Goal: Task Accomplishment & Management: Complete application form

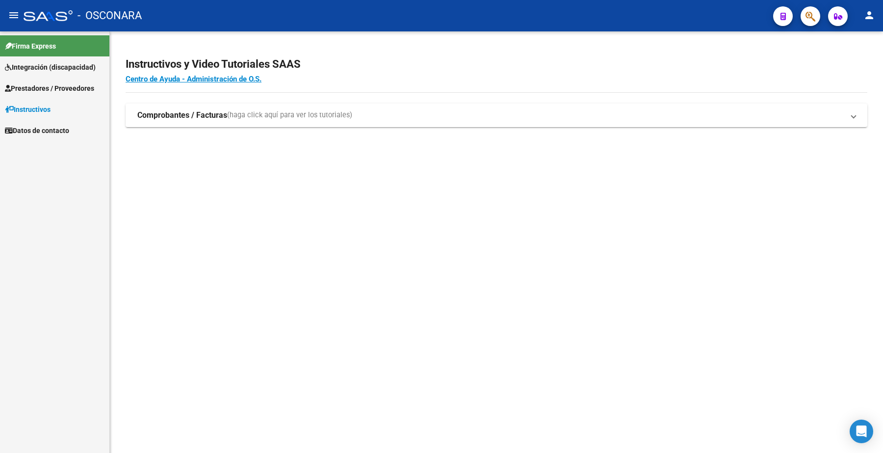
click at [70, 86] on span "Prestadores / Proveedores" at bounding box center [49, 88] width 89 height 11
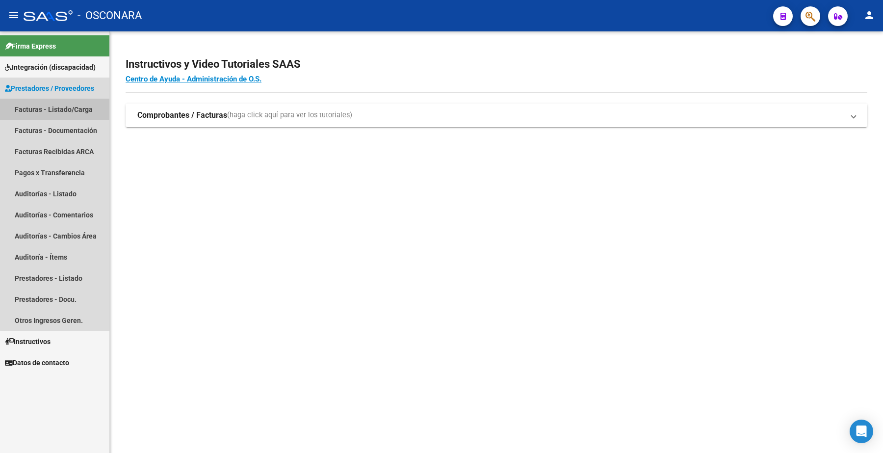
click at [70, 110] on link "Facturas - Listado/Carga" at bounding box center [54, 109] width 109 height 21
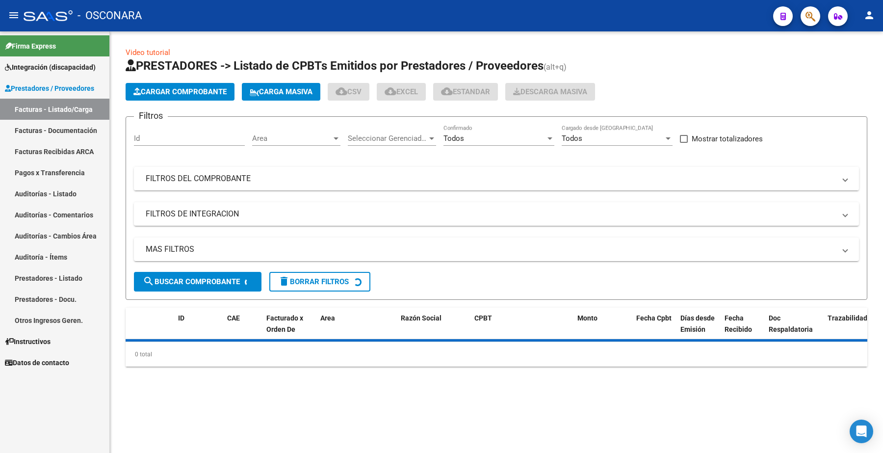
click at [187, 180] on mat-panel-title "FILTROS DEL COMPROBANTE" at bounding box center [491, 178] width 690 height 11
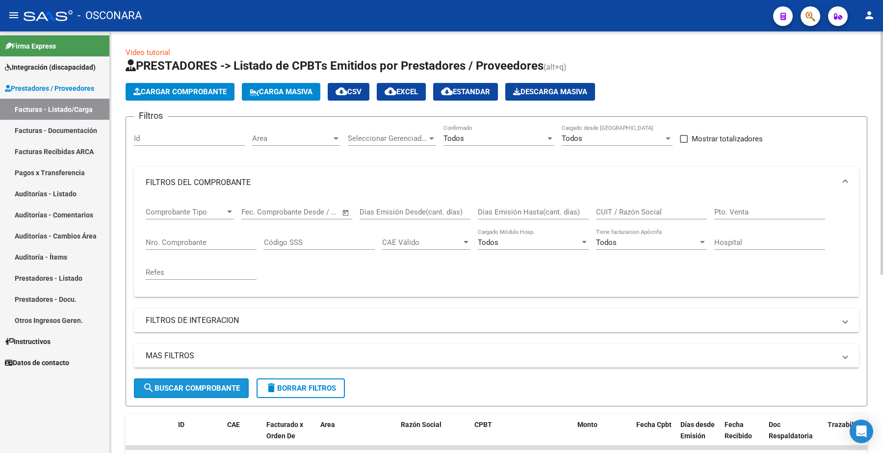
click at [196, 380] on button "search Buscar Comprobante" at bounding box center [191, 388] width 115 height 20
click at [182, 94] on span "Cargar Comprobante" at bounding box center [179, 91] width 93 height 9
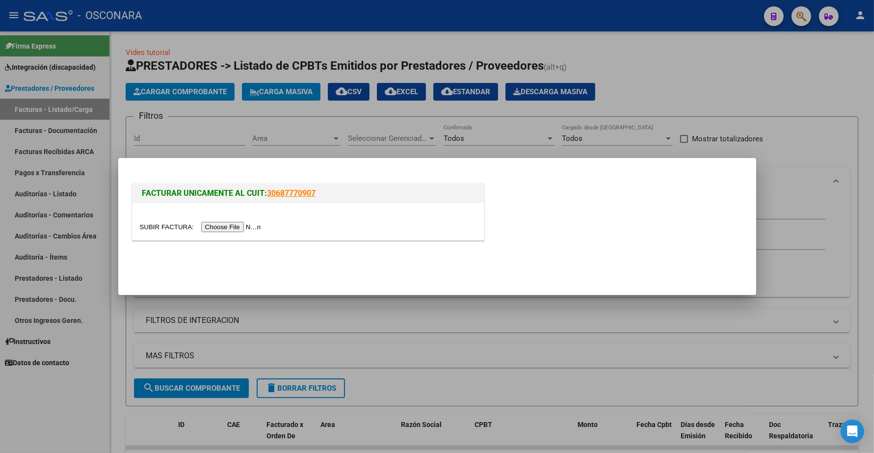
click at [224, 229] on input "file" at bounding box center [202, 227] width 124 height 10
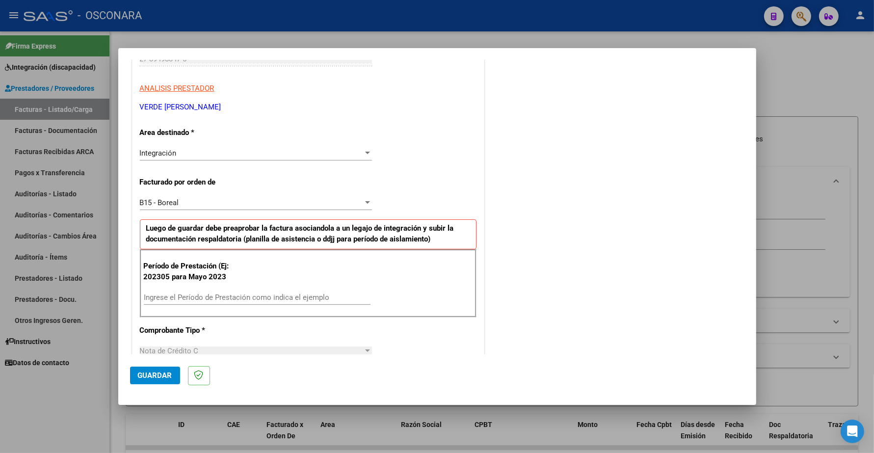
scroll to position [184, 0]
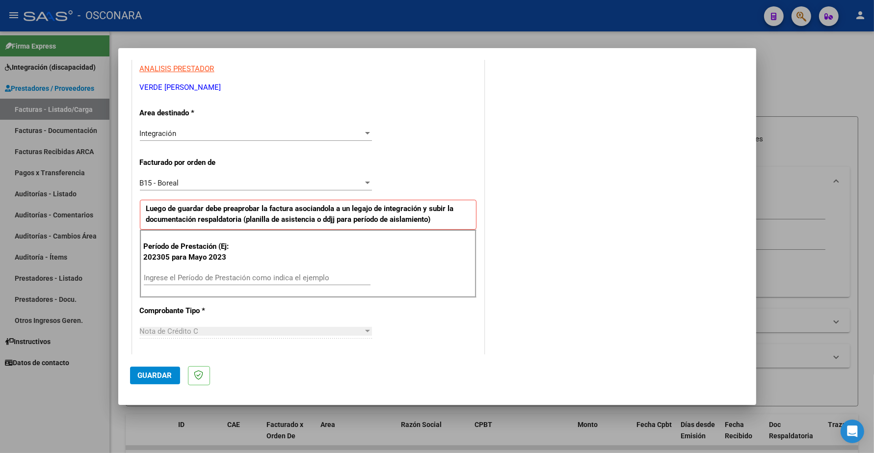
click at [167, 270] on div "Período de Prestación (Ej: 202305 para Mayo 2023 Ingrese el Período de Prestaci…" at bounding box center [308, 264] width 337 height 69
click at [166, 278] on input "Ingrese el Período de Prestación como indica el ejemplo" at bounding box center [257, 277] width 227 height 9
type input "202505"
click at [163, 370] on button "Guardar" at bounding box center [155, 376] width 50 height 18
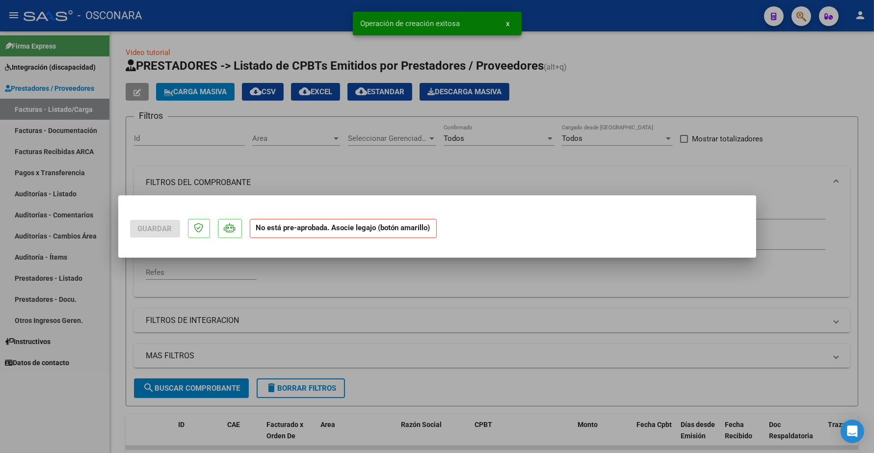
scroll to position [0, 0]
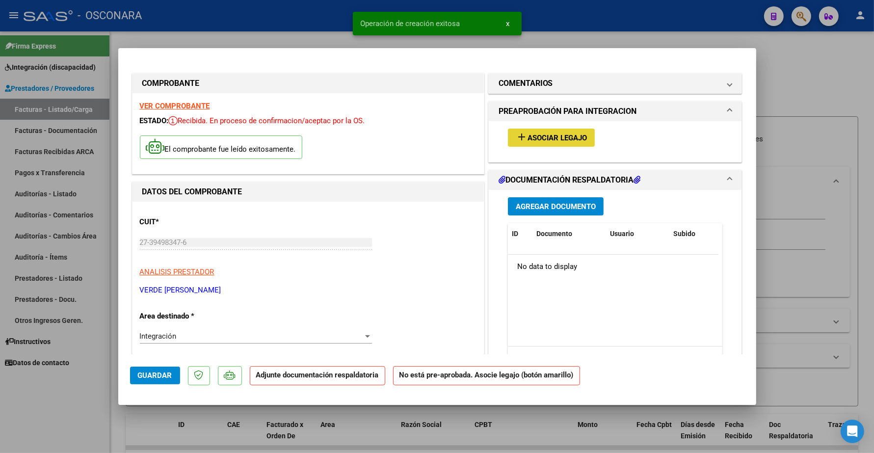
click at [533, 135] on span "Asociar Legajo" at bounding box center [556, 137] width 59 height 9
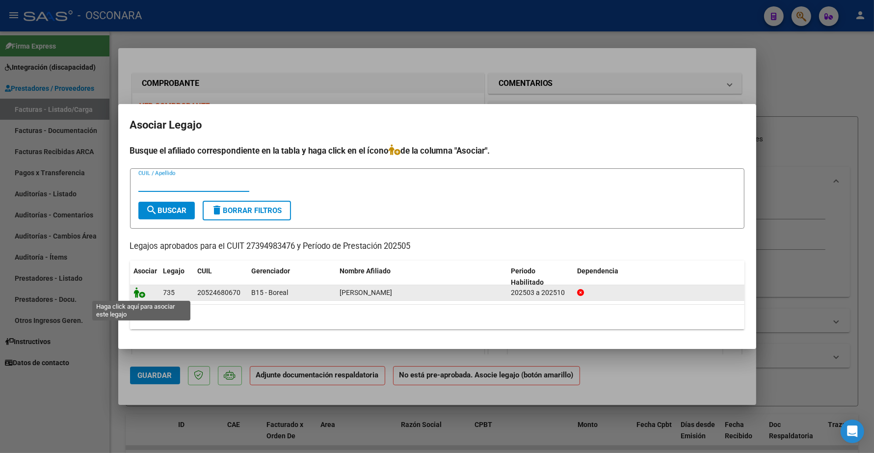
click at [141, 292] on icon at bounding box center [140, 292] width 12 height 11
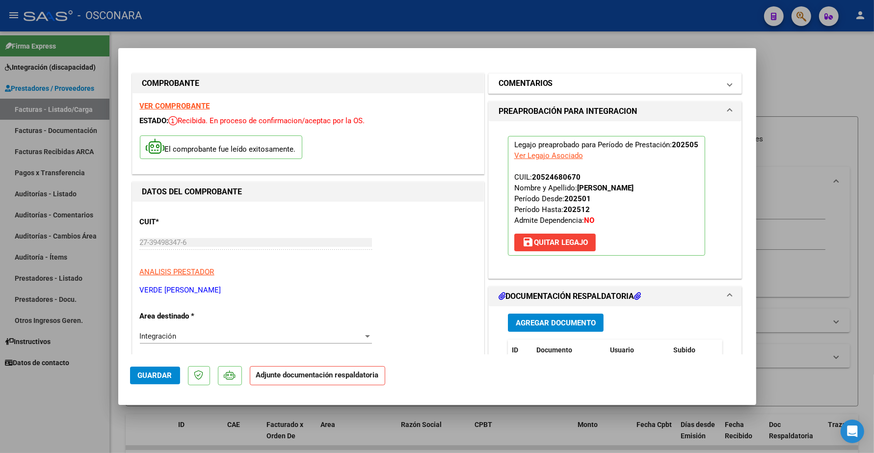
click at [536, 86] on h1 "COMENTARIOS" at bounding box center [526, 84] width 54 height 12
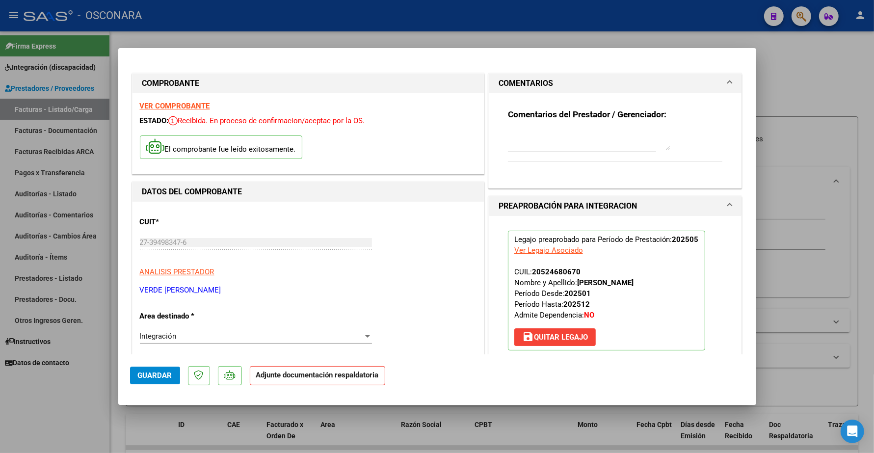
click at [512, 141] on textarea at bounding box center [589, 141] width 162 height 20
click at [605, 135] on textarea "19/08 ANULA FAC 1 - 224" at bounding box center [589, 141] width 162 height 20
type textarea "19/08 ANULA FAC 1 - 224 ID"
click at [158, 374] on span "Guardar" at bounding box center [155, 375] width 34 height 9
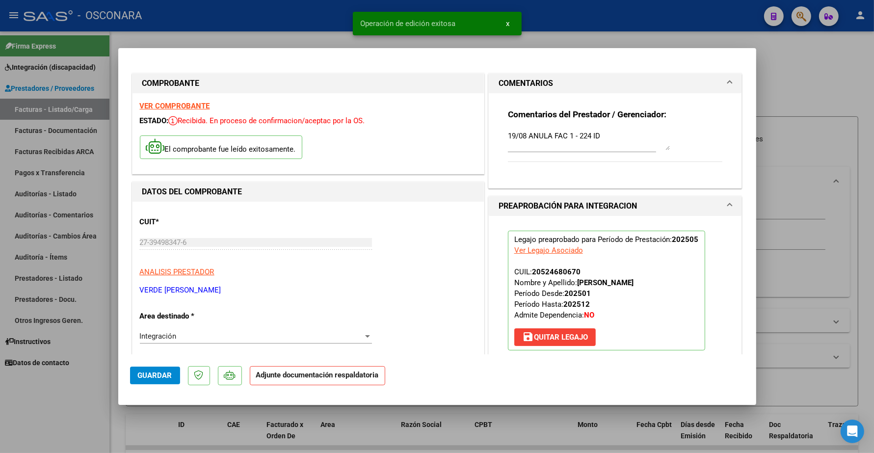
type input "$ 0,00"
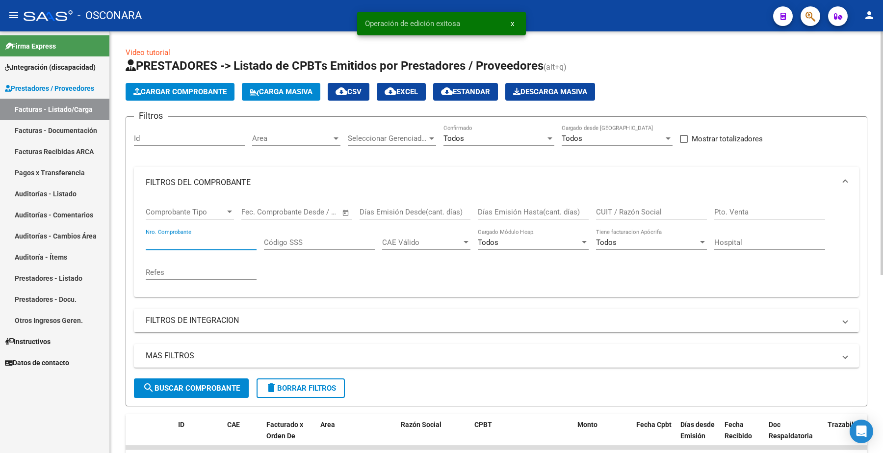
click at [210, 241] on input "Nro. Comprobante" at bounding box center [201, 242] width 111 height 9
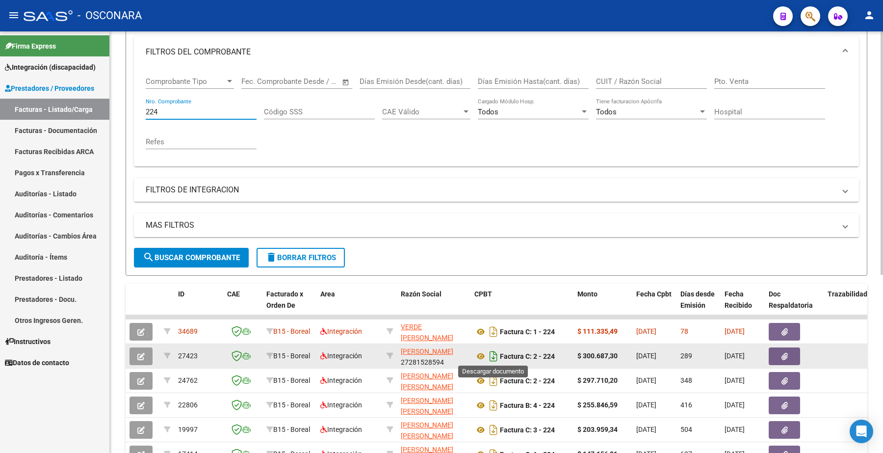
scroll to position [184, 0]
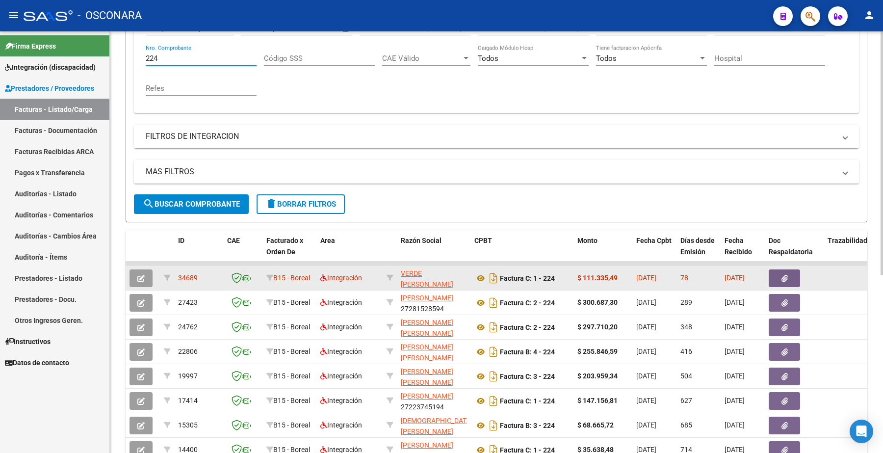
type input "224"
click at [150, 275] on button "button" at bounding box center [141, 278] width 23 height 18
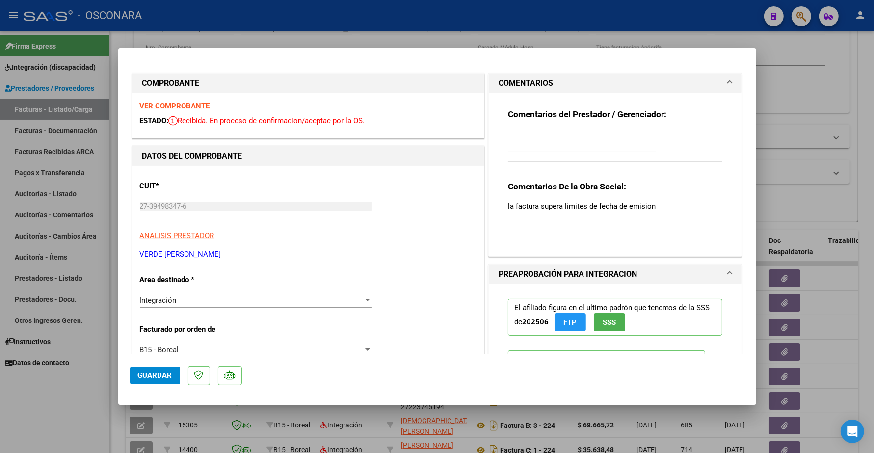
type input "$ 0,00"
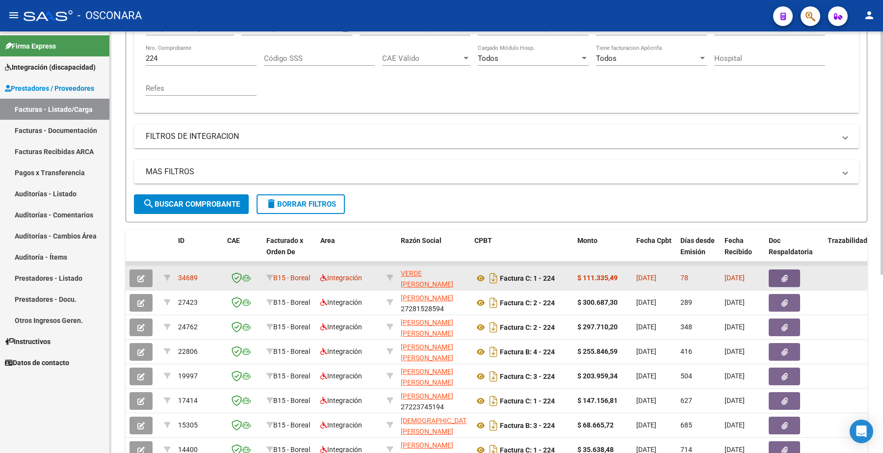
drag, startPoint x: 178, startPoint y: 278, endPoint x: 197, endPoint y: 276, distance: 19.2
click at [197, 276] on span "34689" at bounding box center [188, 278] width 20 height 8
copy span "34689"
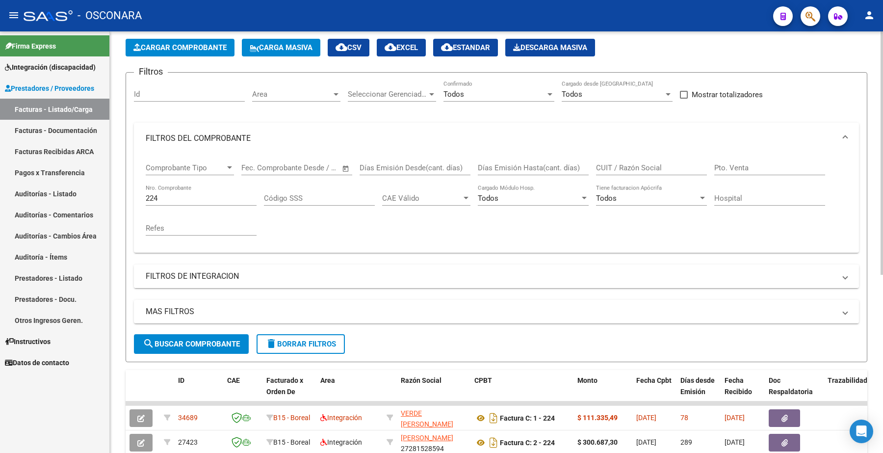
scroll to position [61, 0]
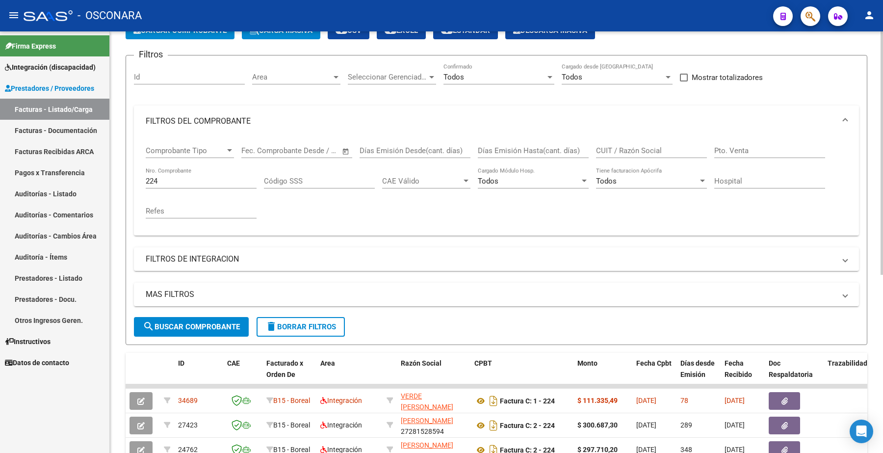
drag, startPoint x: 167, startPoint y: 182, endPoint x: 135, endPoint y: 173, distance: 33.0
click at [137, 175] on div "Comprobante Tipo Comprobante Tipo Start date – End date Fec. Comprobante Desde …" at bounding box center [496, 186] width 725 height 99
click at [199, 319] on button "search Buscar Comprobante" at bounding box center [191, 327] width 115 height 20
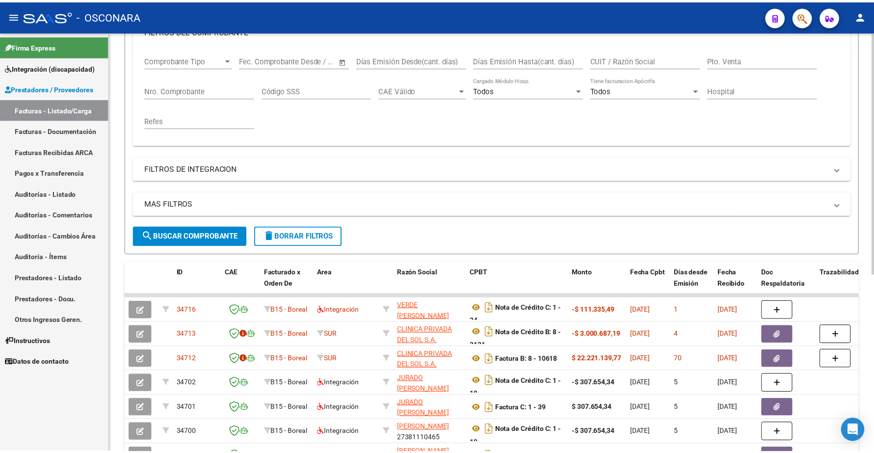
scroll to position [184, 0]
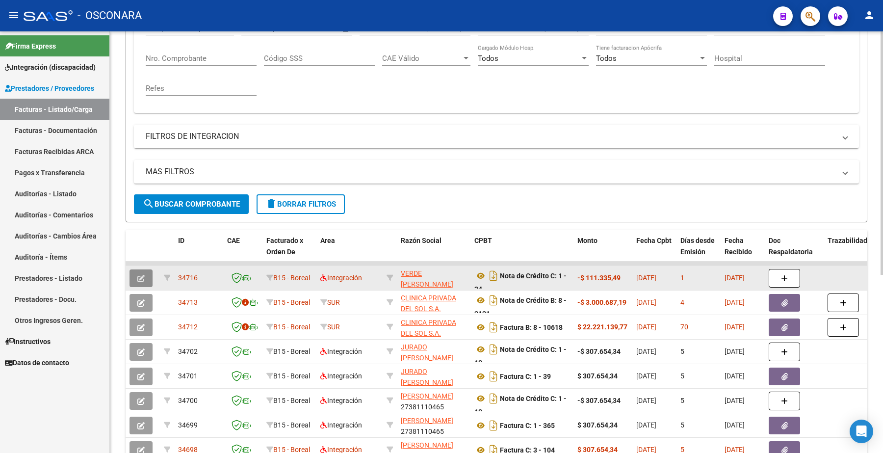
click at [149, 277] on button "button" at bounding box center [141, 278] width 23 height 18
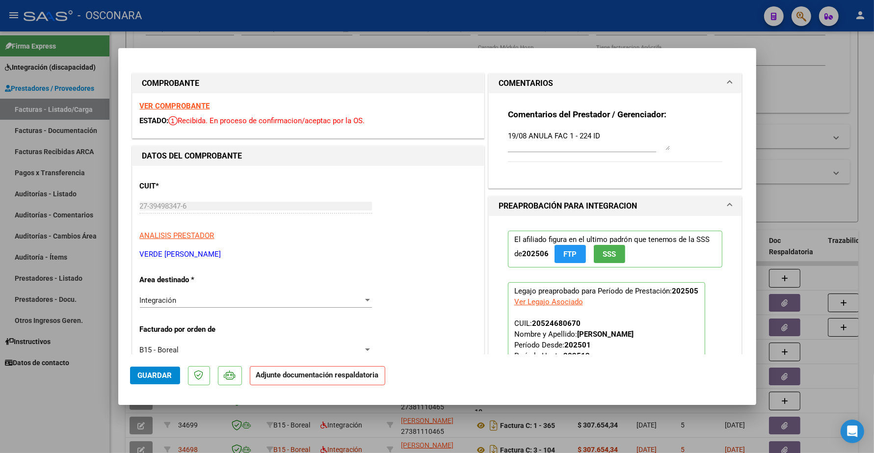
click at [612, 132] on textarea "19/08 ANULA FAC 1 - 224 ID" at bounding box center [589, 141] width 162 height 20
paste textarea "34689"
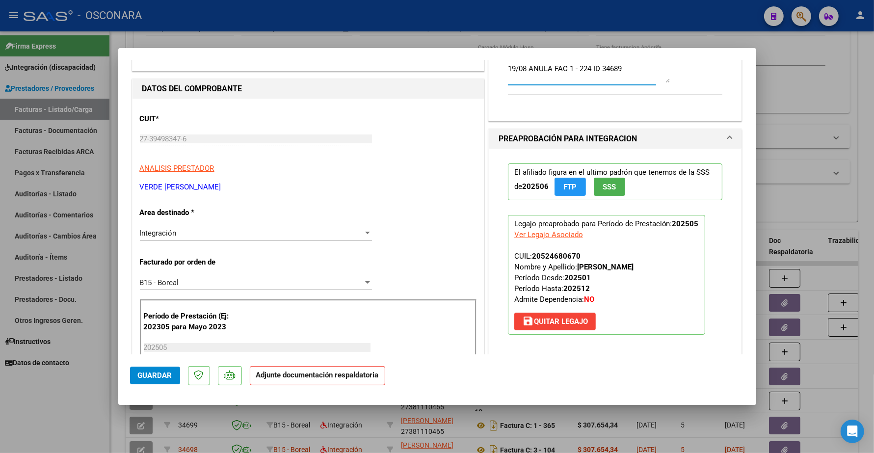
scroll to position [61, 0]
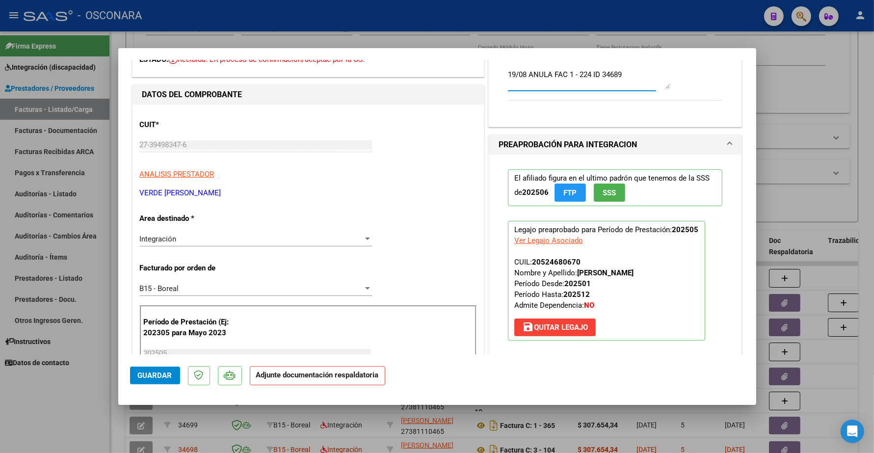
type textarea "19/08 ANULA FAC 1 - 224 ID 34689"
click at [158, 371] on span "Guardar" at bounding box center [155, 375] width 34 height 9
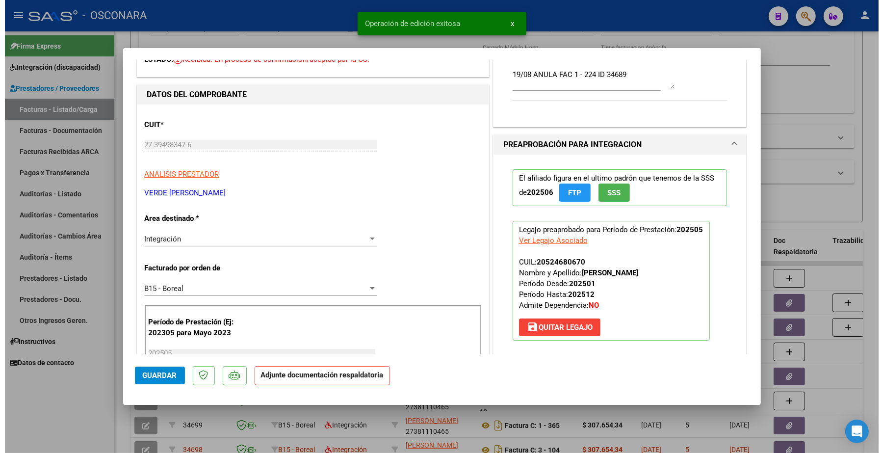
scroll to position [0, 0]
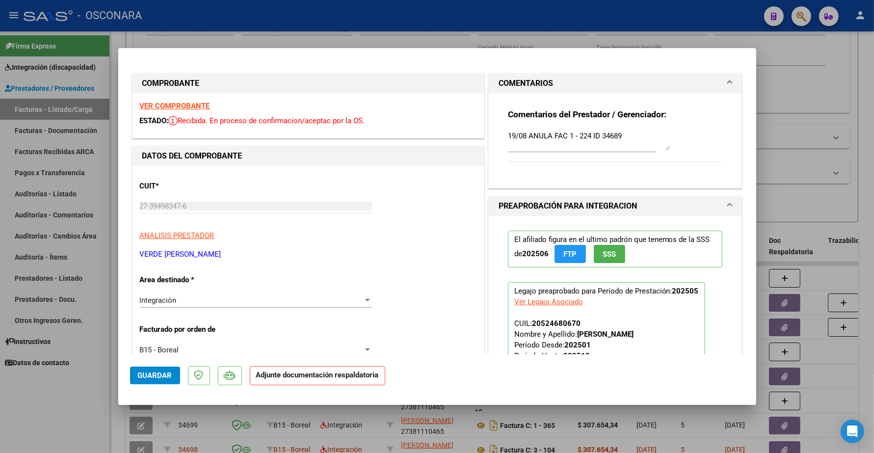
type input "$ 0,00"
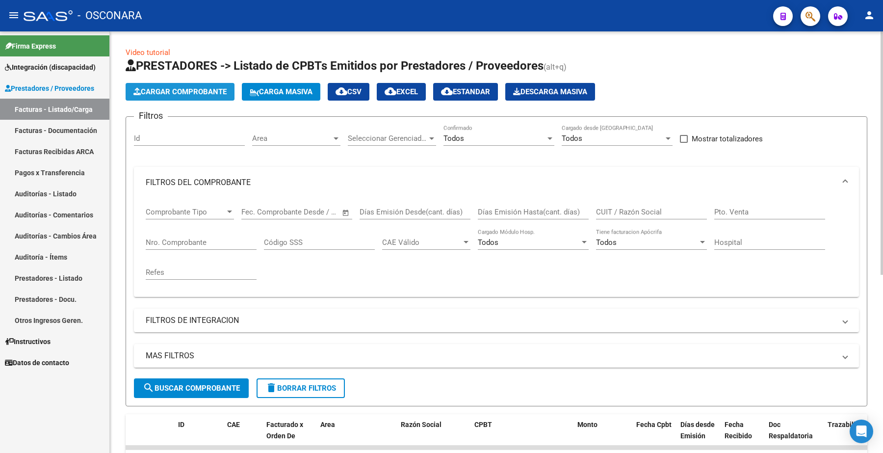
click at [171, 91] on span "Cargar Comprobante" at bounding box center [179, 91] width 93 height 9
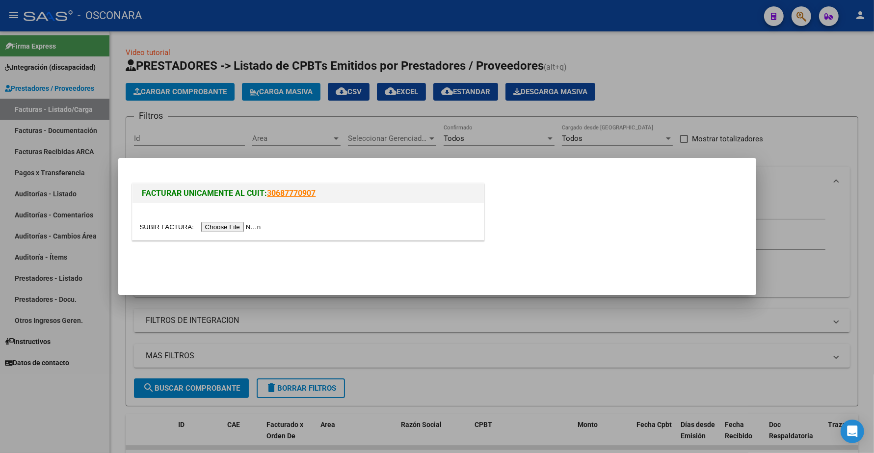
click at [240, 227] on input "file" at bounding box center [202, 227] width 124 height 10
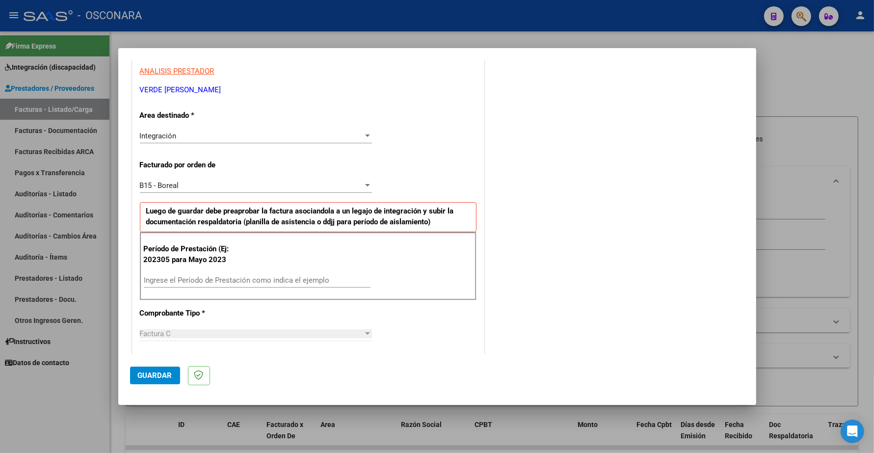
scroll to position [184, 0]
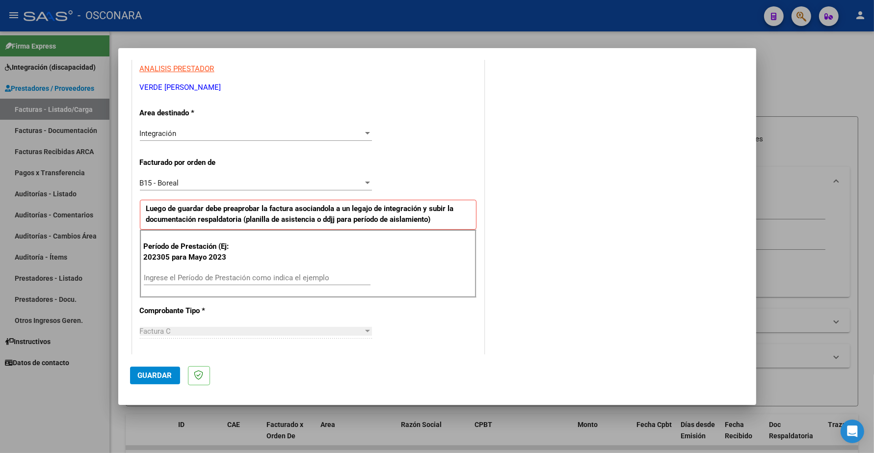
drag, startPoint x: 212, startPoint y: 269, endPoint x: 208, endPoint y: 273, distance: 6.3
click at [212, 269] on div "Período de Prestación (Ej: 202305 para Mayo 2023 Ingrese el Período de Prestaci…" at bounding box center [308, 264] width 337 height 69
click at [209, 275] on input "Ingrese el Período de Prestación como indica el ejemplo" at bounding box center [257, 277] width 227 height 9
type input "202505"
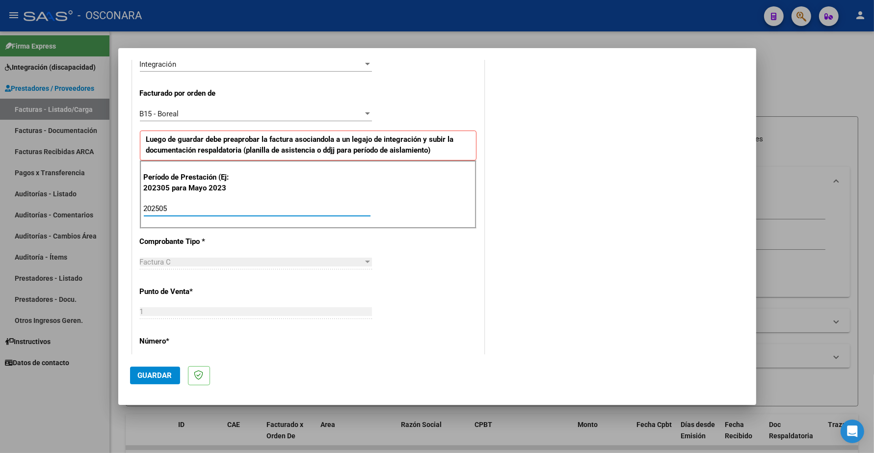
scroll to position [307, 0]
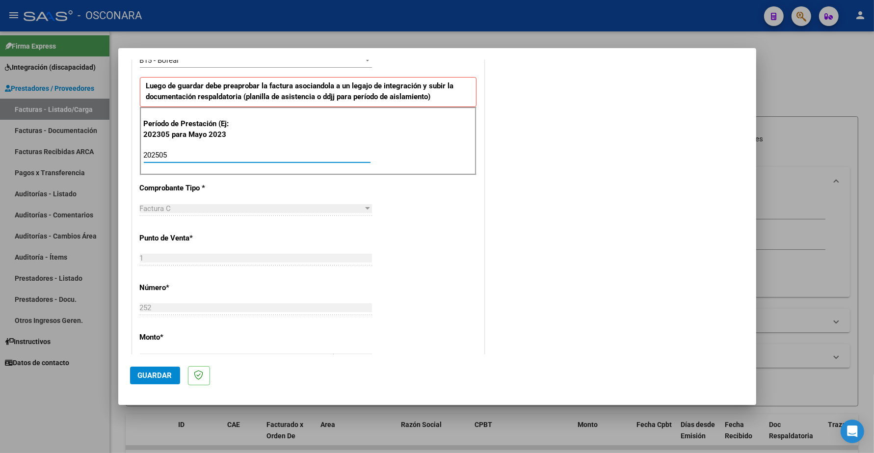
click at [158, 373] on span "Guardar" at bounding box center [155, 375] width 34 height 9
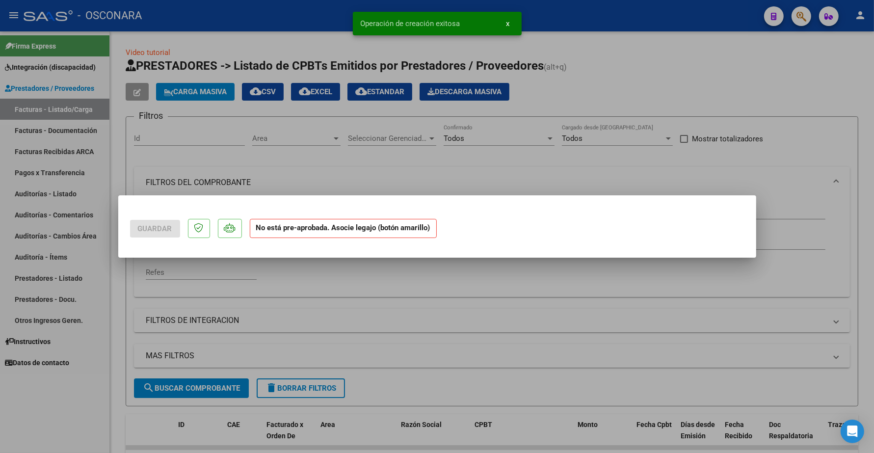
scroll to position [0, 0]
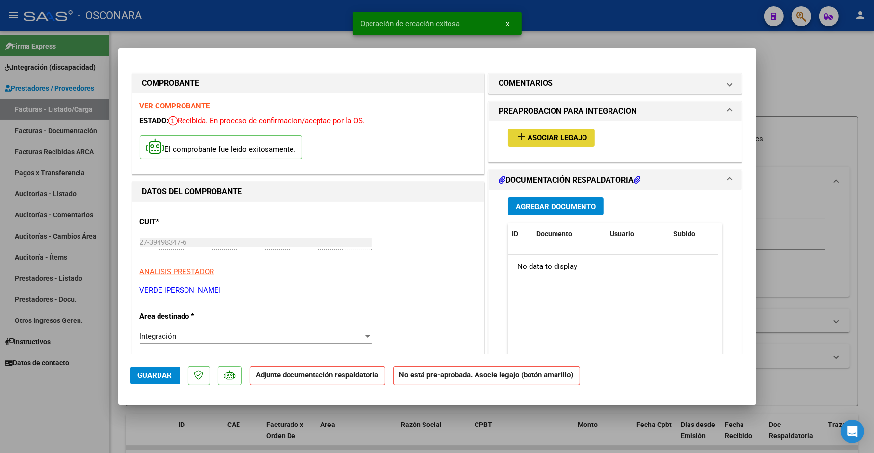
click at [536, 140] on span "Asociar Legajo" at bounding box center [556, 137] width 59 height 9
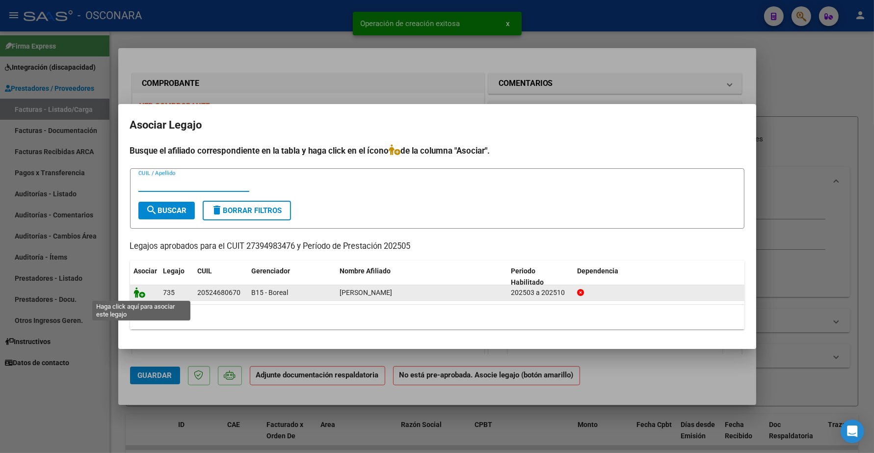
click at [137, 293] on icon at bounding box center [140, 292] width 12 height 11
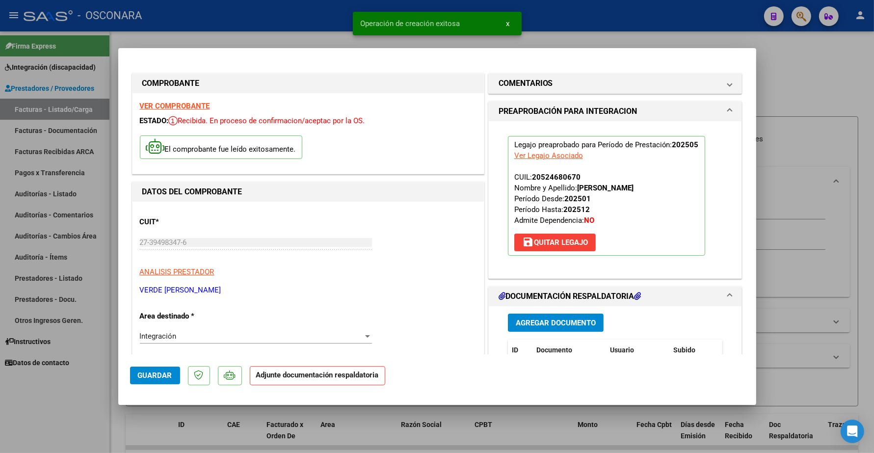
click at [540, 321] on span "Agregar Documento" at bounding box center [556, 322] width 80 height 9
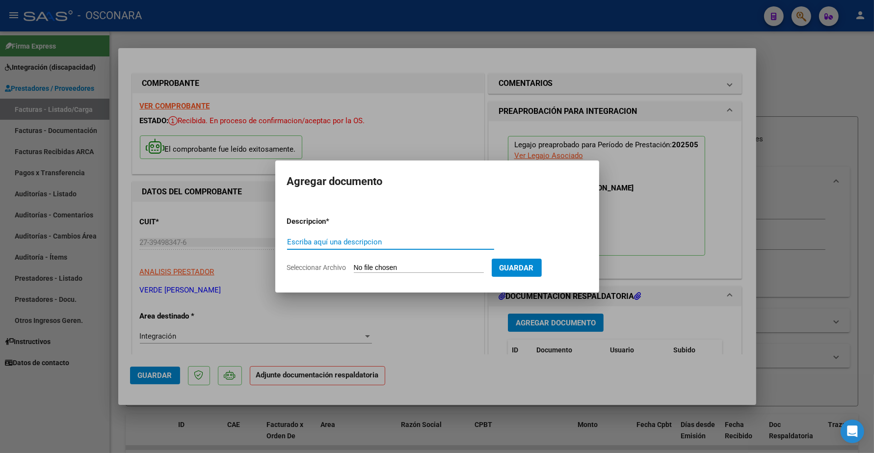
click at [315, 242] on input "Escriba aquí una descripcion" at bounding box center [390, 241] width 207 height 9
type input "PLANILLA"
click at [378, 269] on input "Seleccionar Archivo" at bounding box center [419, 267] width 130 height 9
type input "C:\fakepath\134344-3-Autorizacion_de_practica (2).pdf"
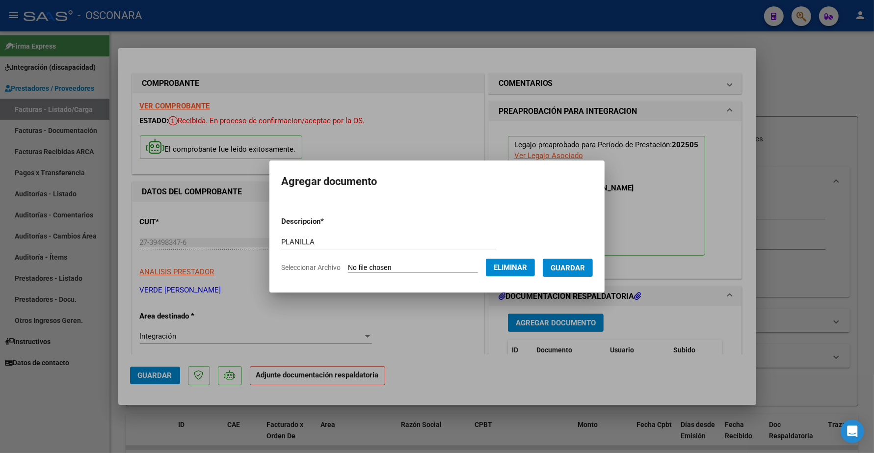
click at [580, 263] on span "Guardar" at bounding box center [568, 267] width 34 height 9
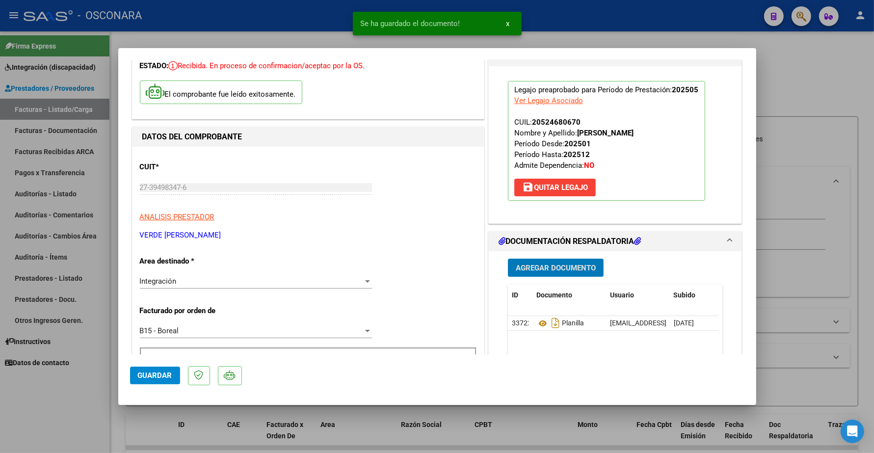
scroll to position [123, 0]
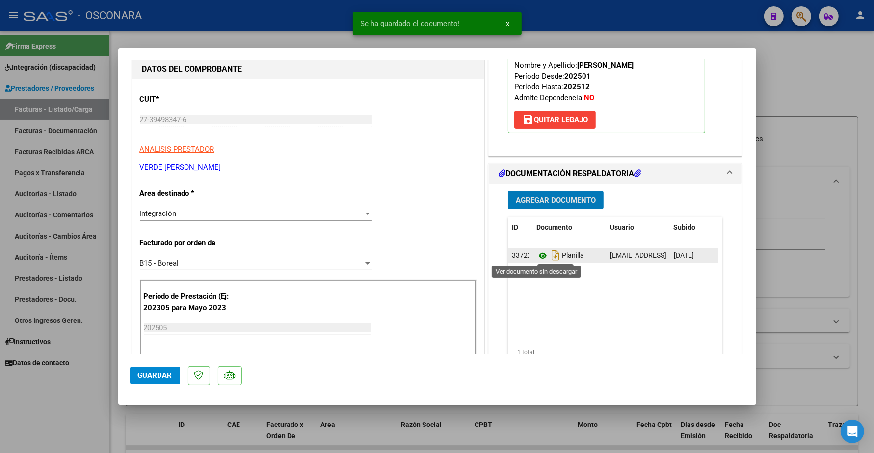
click at [536, 255] on icon at bounding box center [542, 256] width 13 height 12
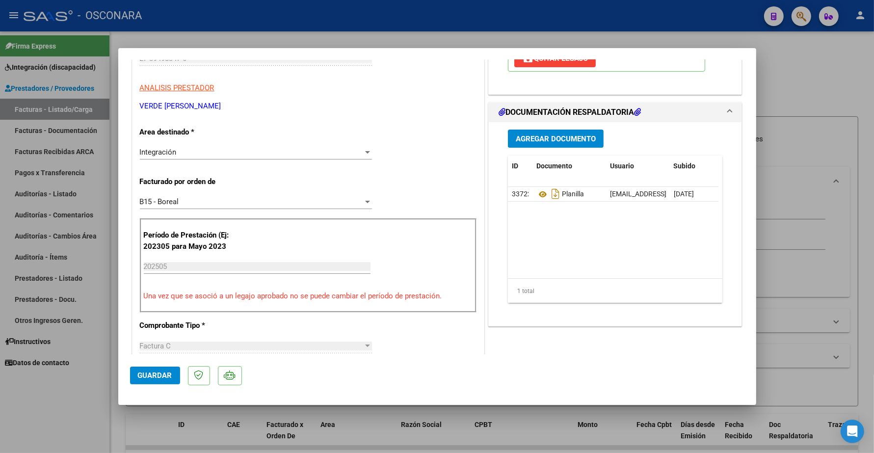
scroll to position [0, 0]
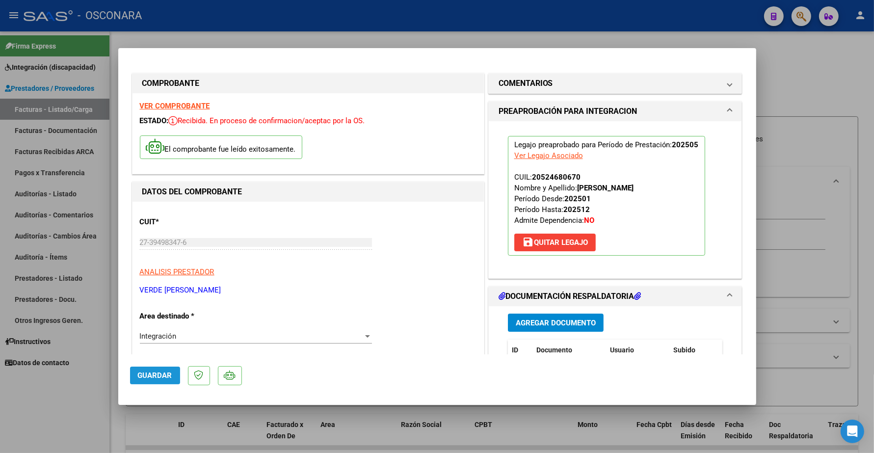
click at [156, 375] on span "Guardar" at bounding box center [155, 375] width 34 height 9
type input "$ 0,00"
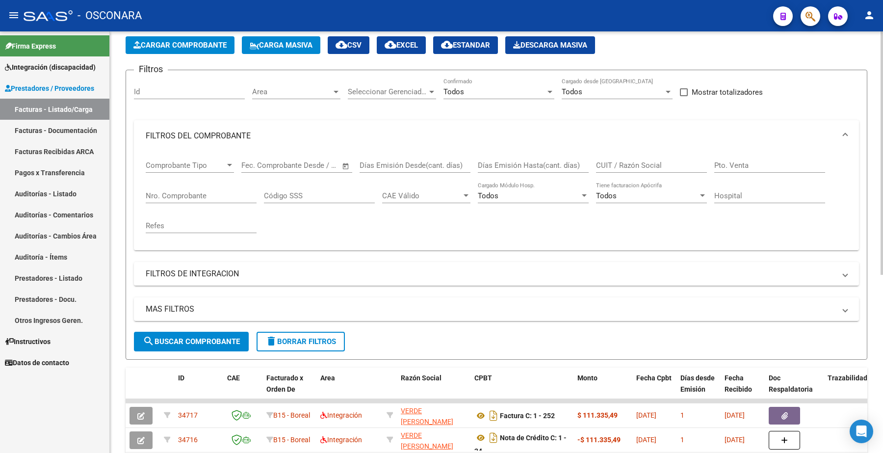
scroll to position [123, 0]
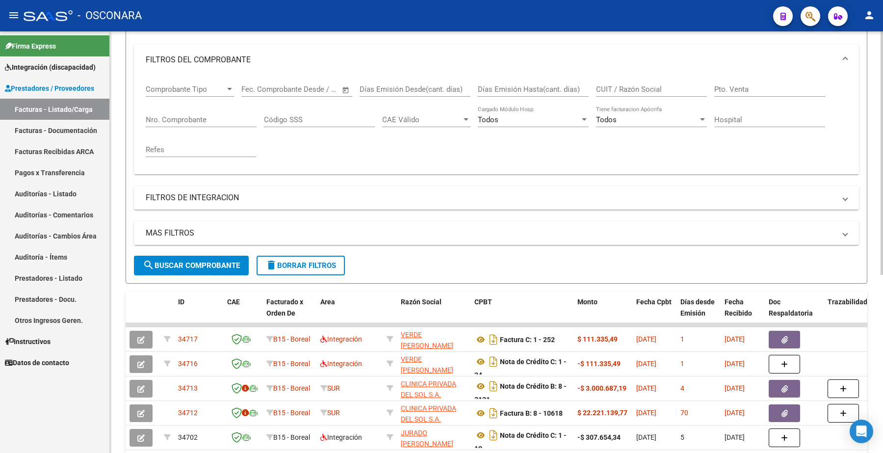
click at [201, 263] on span "search Buscar Comprobante" at bounding box center [191, 265] width 97 height 9
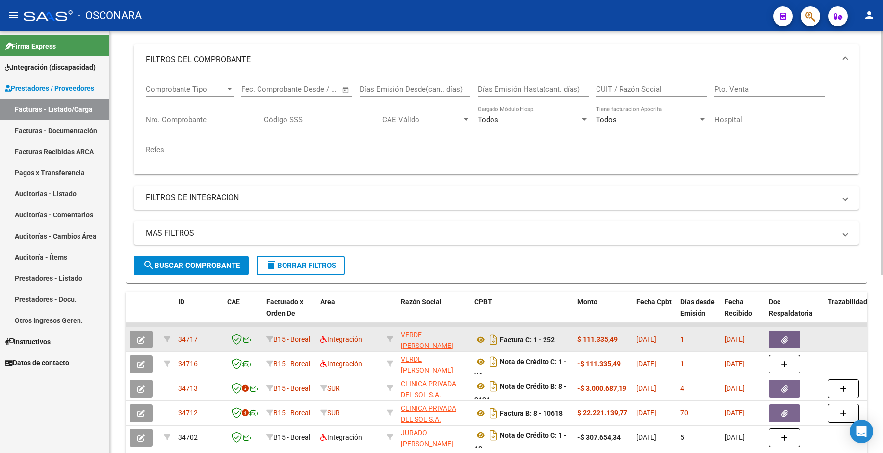
drag, startPoint x: 178, startPoint y: 338, endPoint x: 196, endPoint y: 337, distance: 18.2
click at [199, 337] on div "34717" at bounding box center [198, 339] width 41 height 11
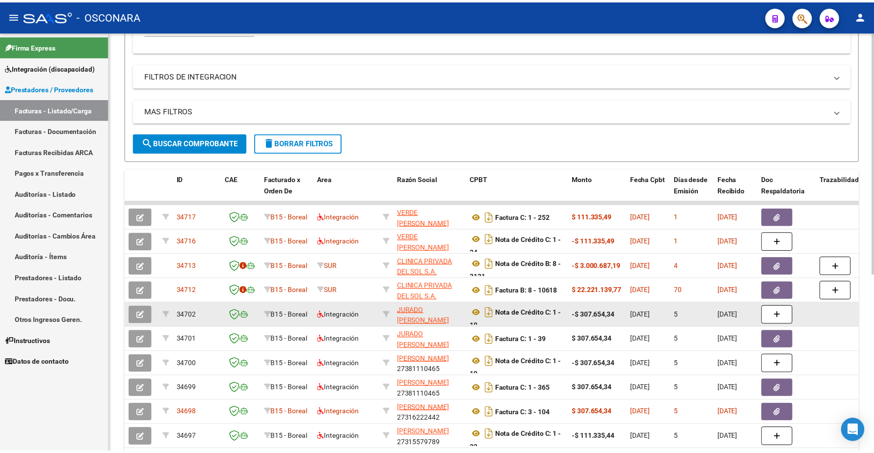
scroll to position [307, 0]
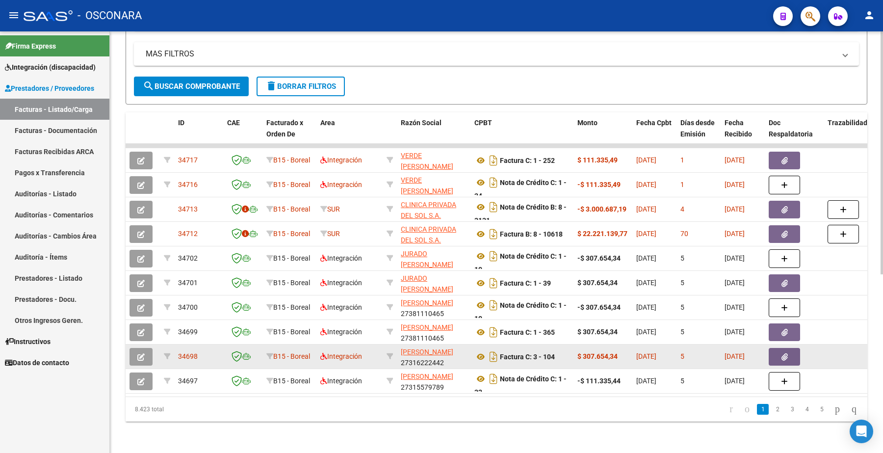
click at [143, 353] on icon "button" at bounding box center [140, 356] width 7 height 7
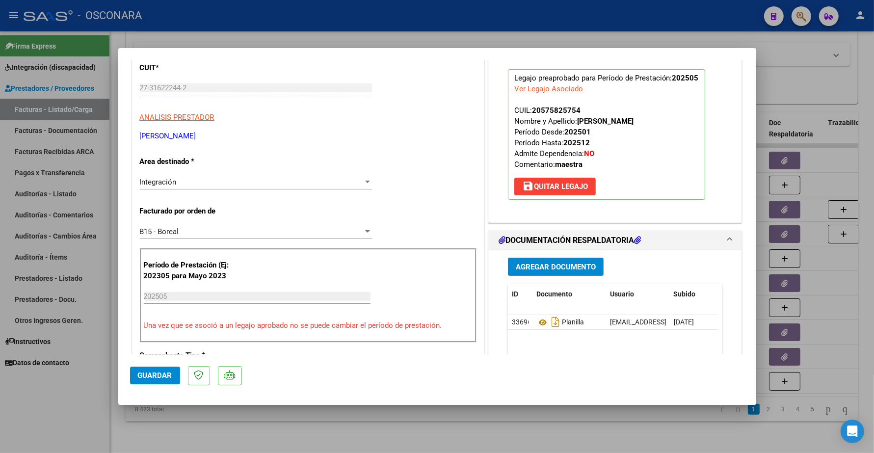
scroll to position [0, 0]
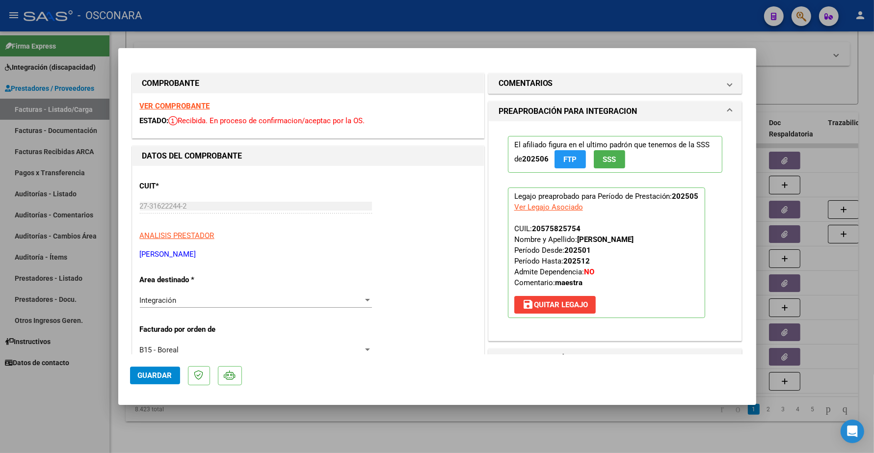
type input "$ 0,00"
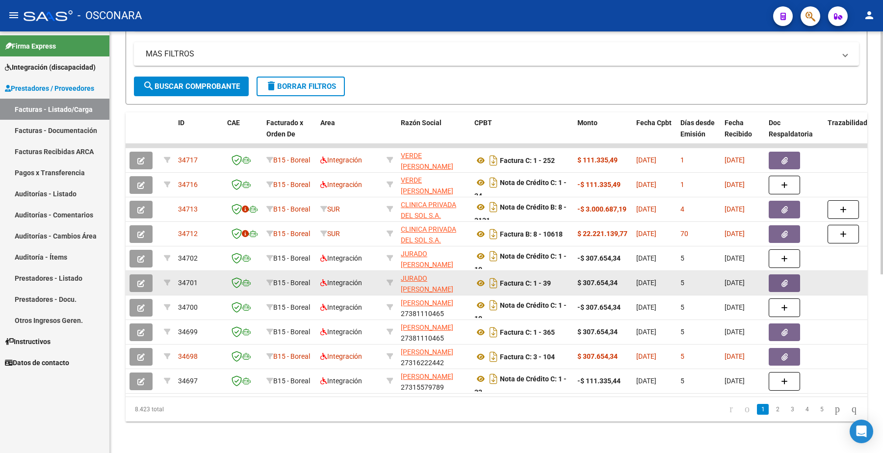
click at [147, 276] on button "button" at bounding box center [141, 283] width 23 height 18
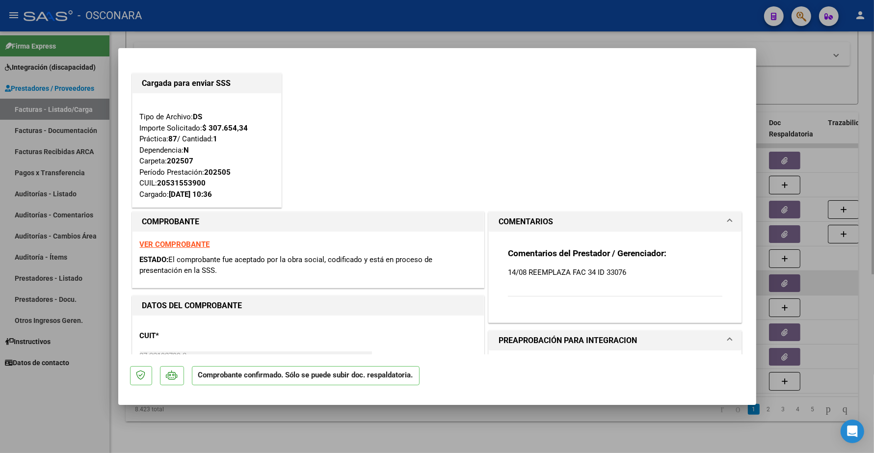
type input "$ 0,00"
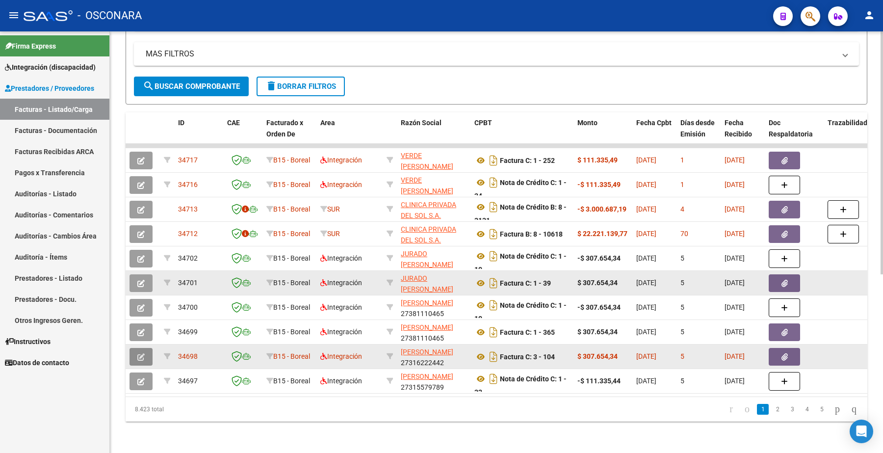
click at [142, 353] on icon "button" at bounding box center [140, 356] width 7 height 7
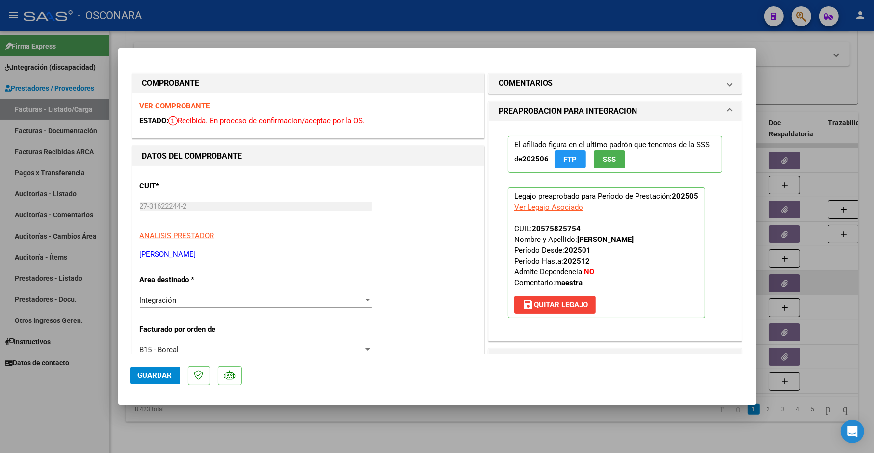
type input "$ 0,00"
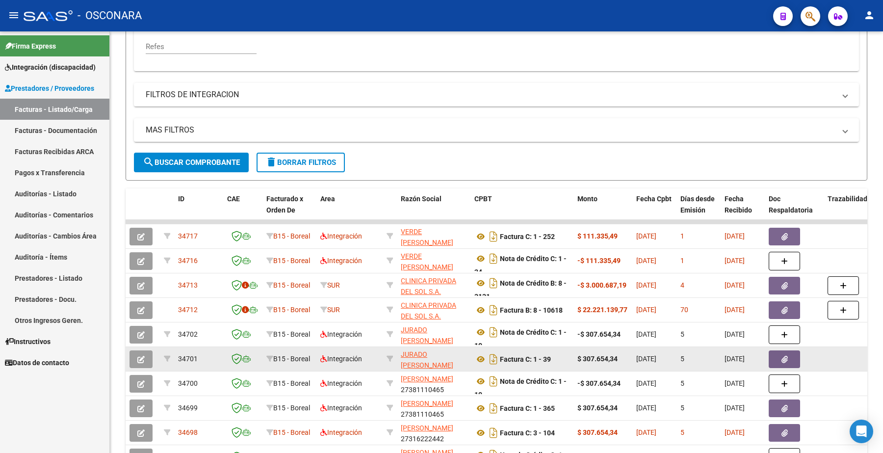
scroll to position [184, 0]
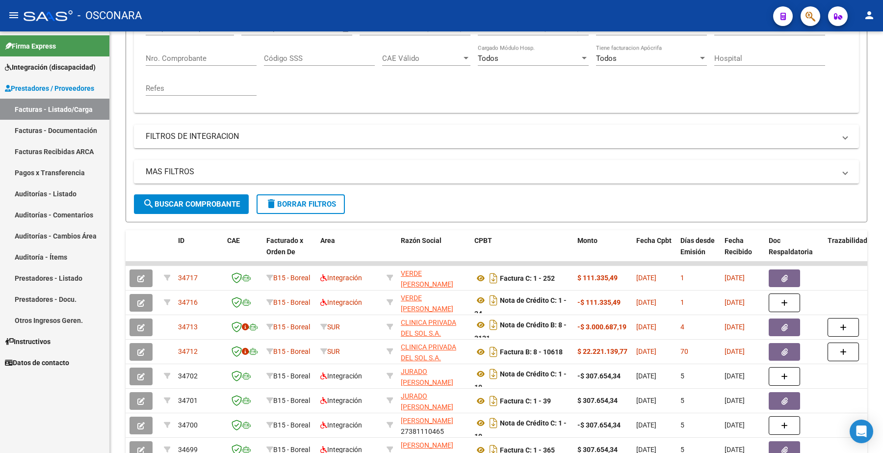
click at [529, 187] on div "MAS FILTROS Todos Con Doc. Respaldatoria Todos Con Trazabilidad Todos Asociado …" at bounding box center [496, 177] width 725 height 34
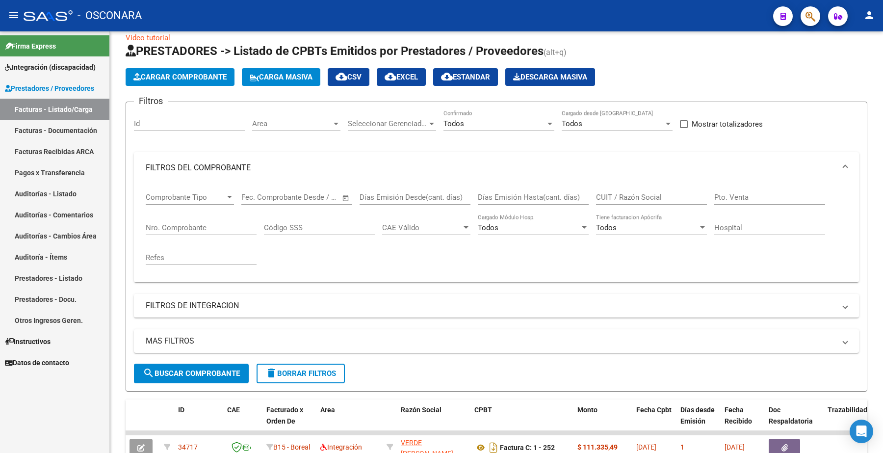
scroll to position [0, 0]
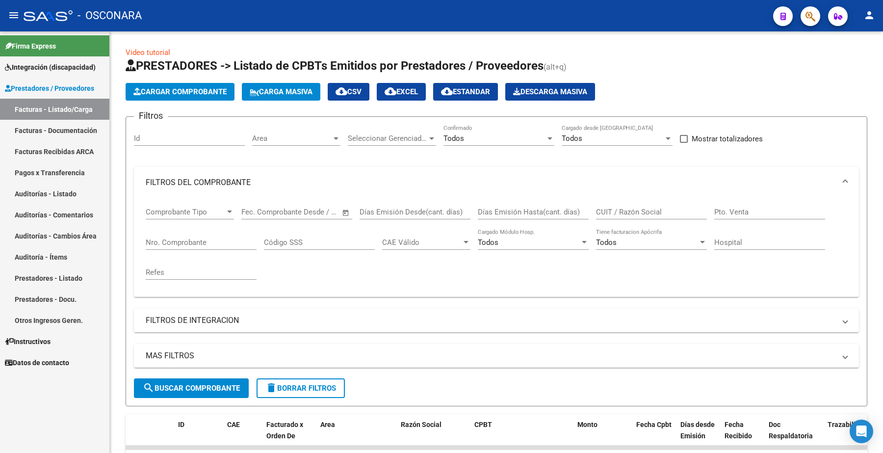
click at [414, 93] on span "cloud_download EXCEL" at bounding box center [401, 91] width 33 height 9
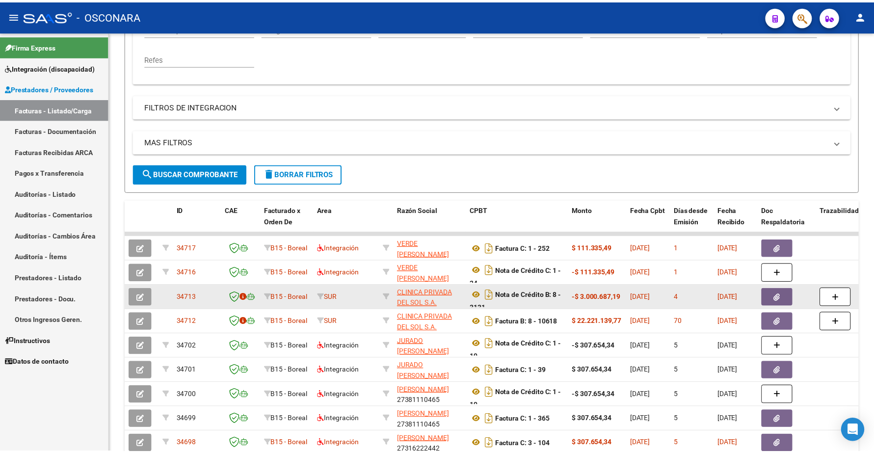
scroll to position [245, 0]
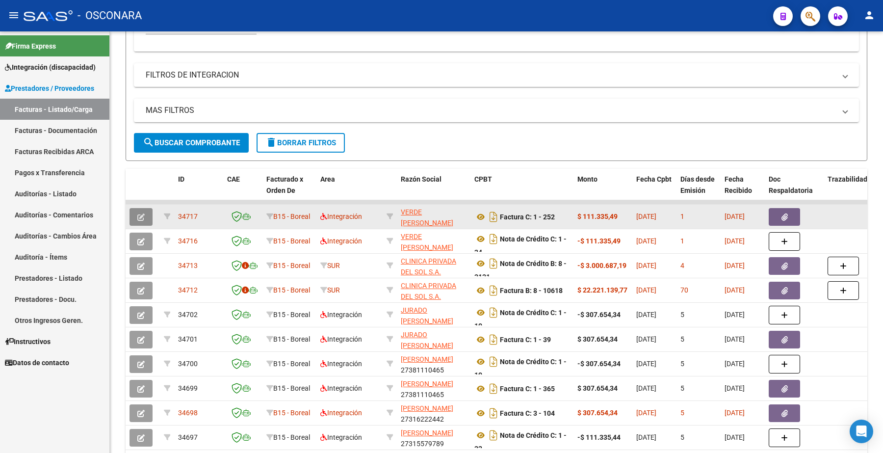
click at [147, 211] on button "button" at bounding box center [141, 217] width 23 height 18
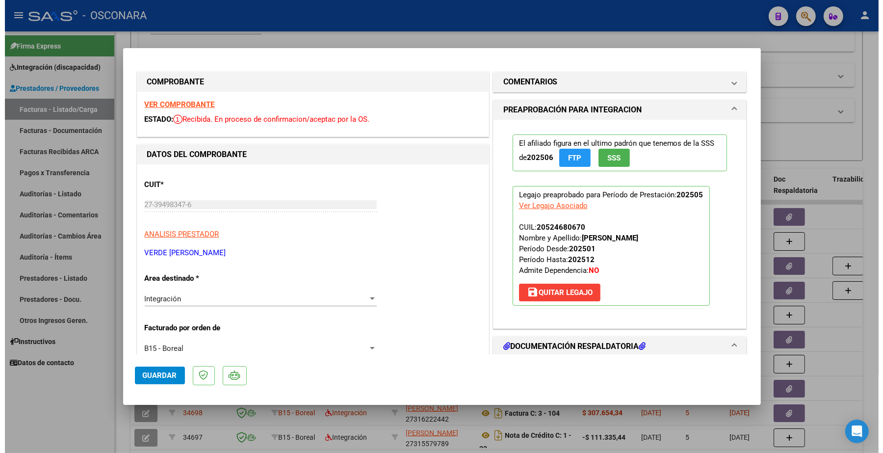
scroll to position [0, 0]
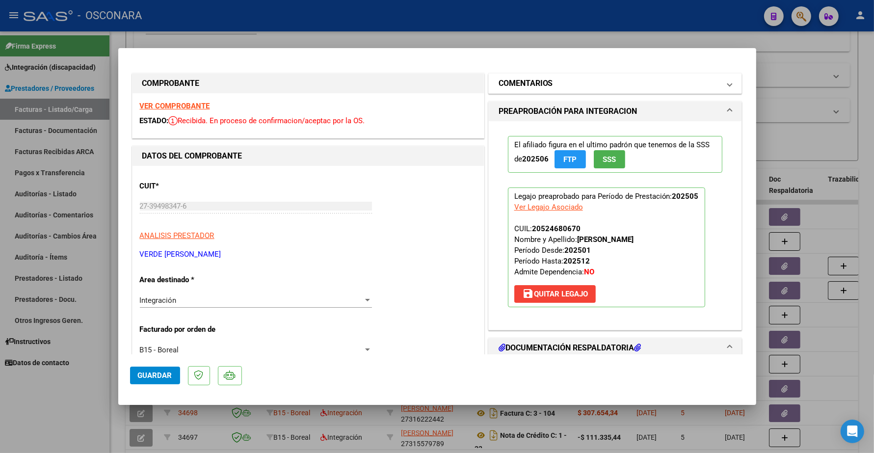
click at [513, 82] on h1 "COMENTARIOS" at bounding box center [526, 84] width 54 height 12
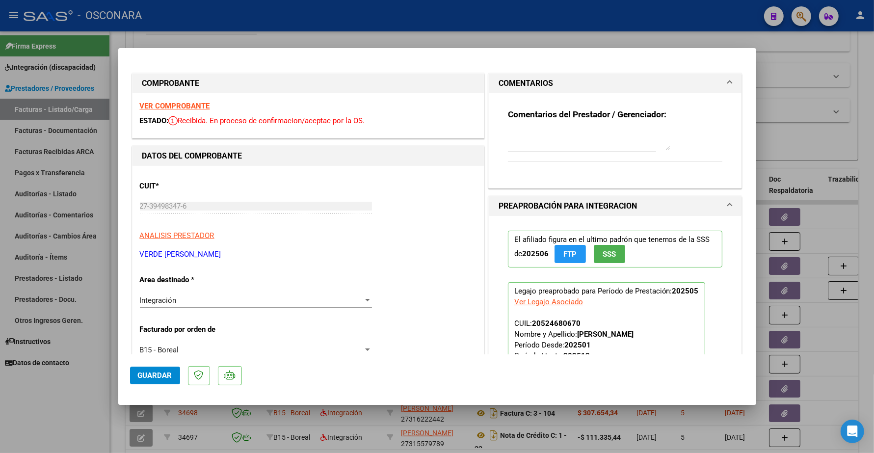
click at [512, 141] on textarea at bounding box center [589, 141] width 162 height 20
click at [617, 138] on textarea "19/08 REEMPLAZA FAC 1 - 224" at bounding box center [589, 141] width 162 height 20
type textarea "19/08 REEMPLAZA FAC 1 - 224 ID"
click at [158, 377] on span "Guardar" at bounding box center [155, 375] width 34 height 9
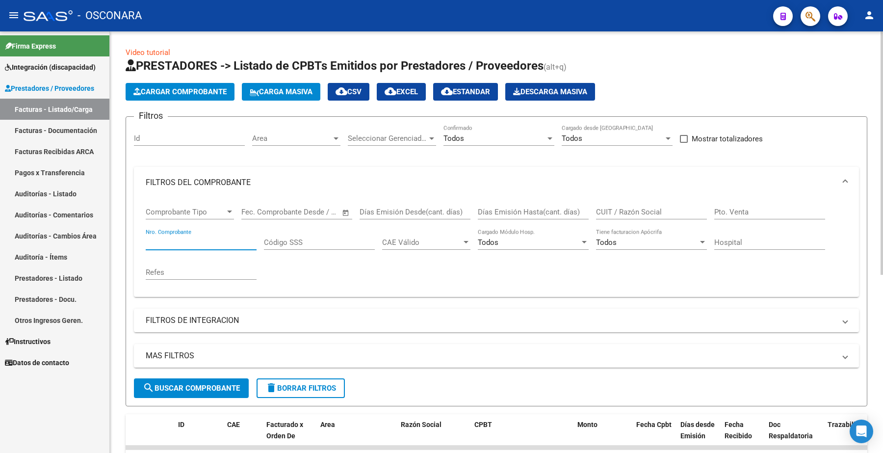
click at [174, 241] on input "Nro. Comprobante" at bounding box center [201, 242] width 111 height 9
click at [174, 241] on input "24" at bounding box center [201, 242] width 111 height 9
type input "2"
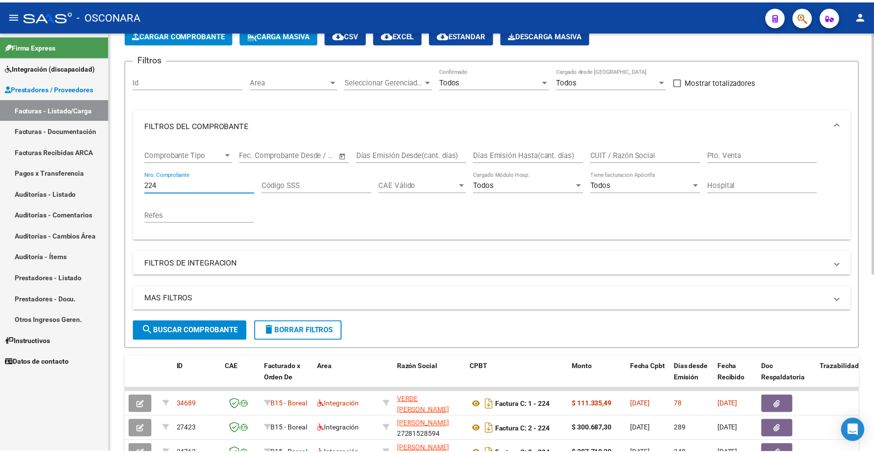
scroll to position [123, 0]
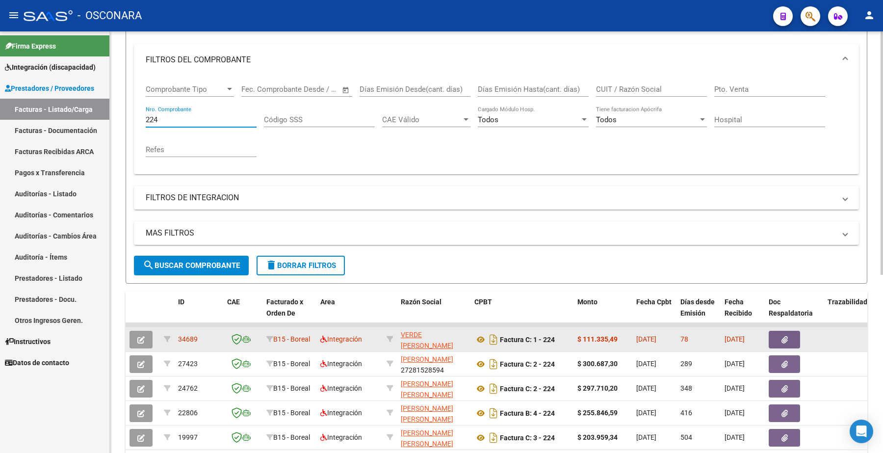
type input "224"
click at [150, 337] on button "button" at bounding box center [141, 340] width 23 height 18
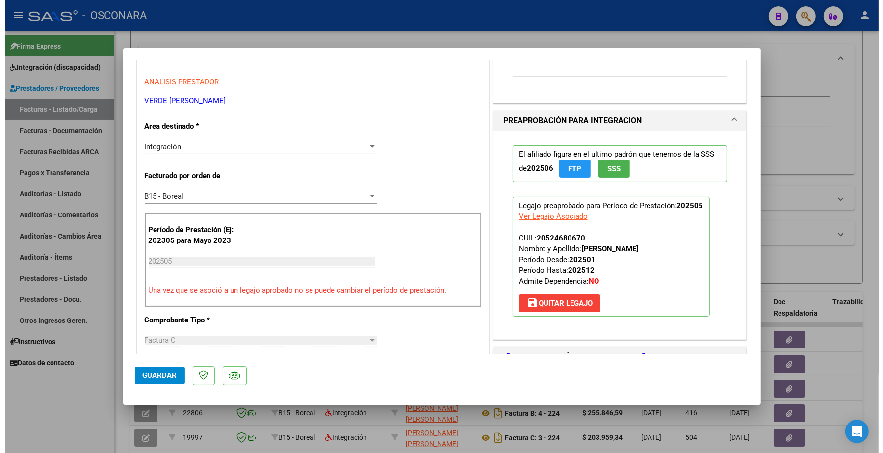
scroll to position [0, 0]
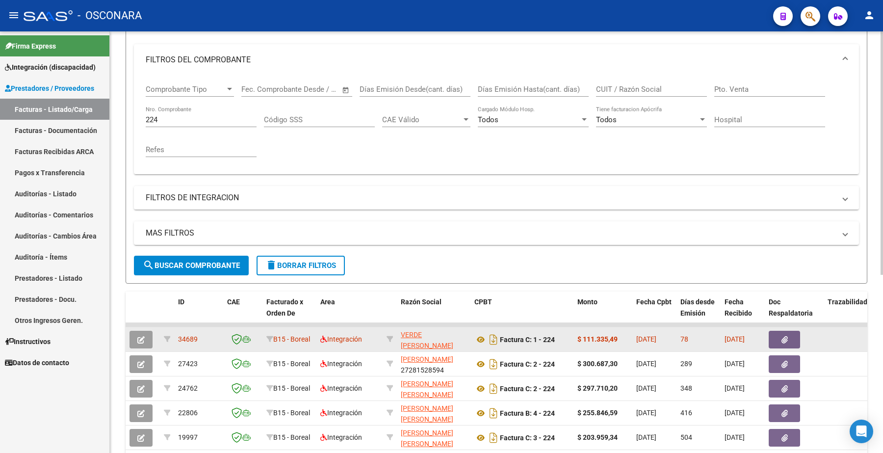
click at [182, 337] on span "34689" at bounding box center [188, 339] width 20 height 8
drag, startPoint x: 179, startPoint y: 337, endPoint x: 200, endPoint y: 339, distance: 21.2
click at [202, 339] on div "34689" at bounding box center [198, 339] width 41 height 11
copy span "34689"
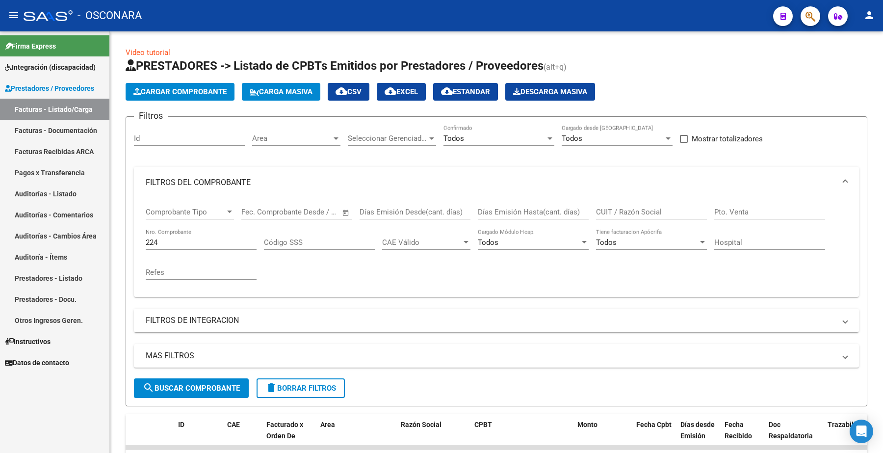
drag, startPoint x: 160, startPoint y: 238, endPoint x: 75, endPoint y: 214, distance: 89.0
click at [82, 222] on mat-sidenav-container "Firma Express Integración (discapacidad) Certificado Discapacidad Legajos Prest…" at bounding box center [441, 241] width 883 height 421
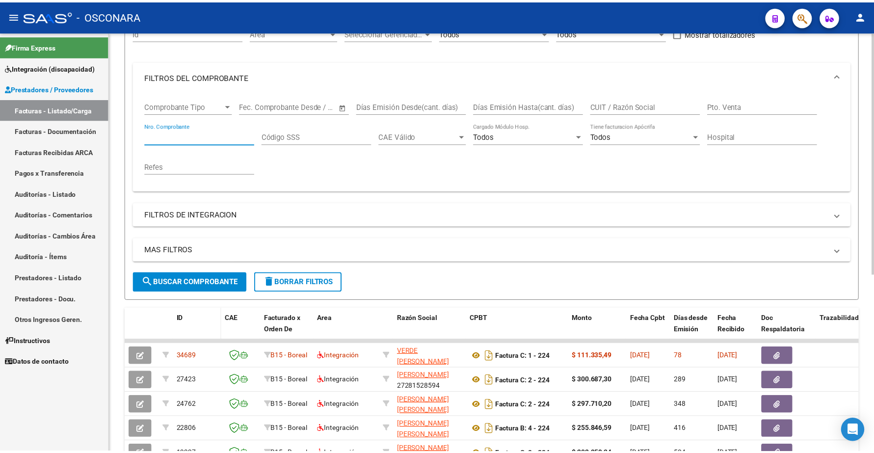
scroll to position [123, 0]
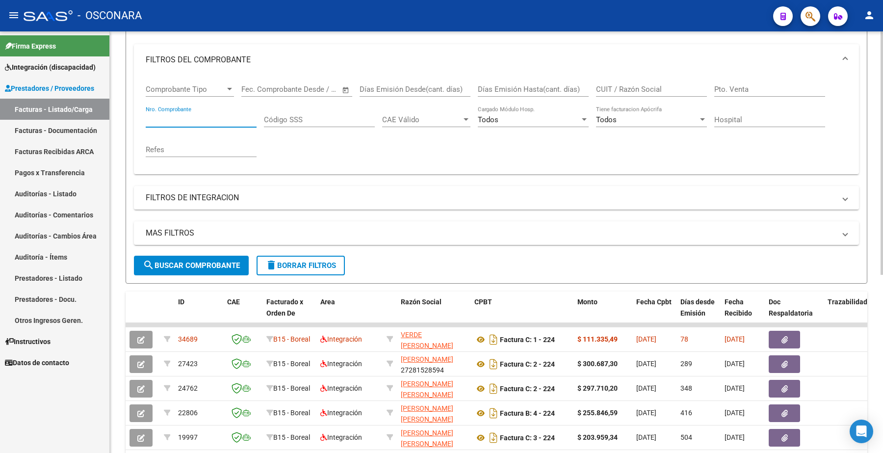
click at [210, 263] on span "search Buscar Comprobante" at bounding box center [191, 265] width 97 height 9
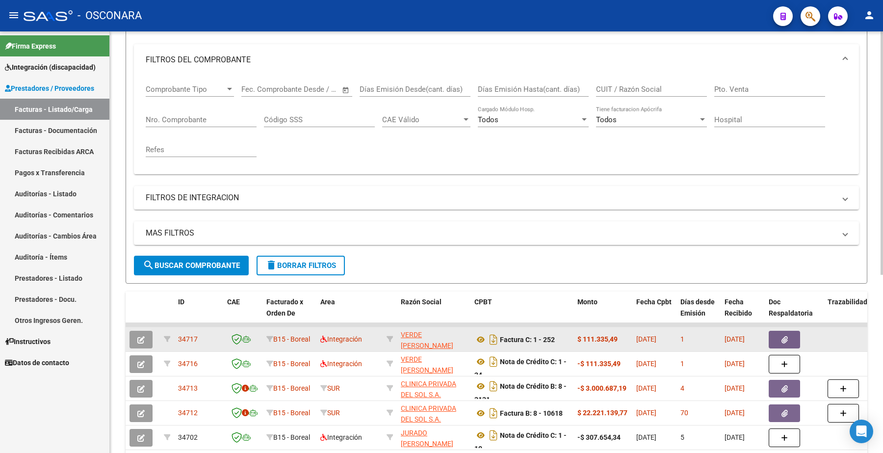
click at [134, 335] on button "button" at bounding box center [141, 340] width 23 height 18
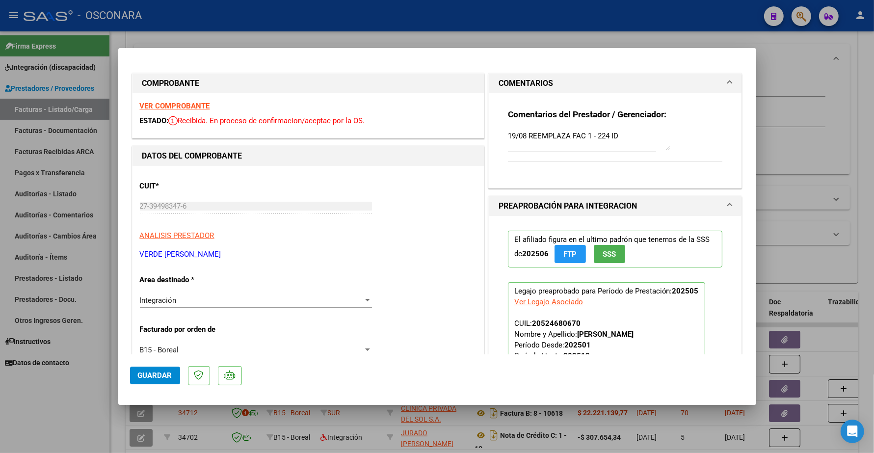
click at [617, 135] on textarea "19/08 REEMPLAZA FAC 1 - 224 ID" at bounding box center [589, 141] width 162 height 20
paste textarea "34689"
type textarea "19/08 REEMPLAZA FAC 1 - 224 ID 34689"
click at [149, 371] on span "Guardar" at bounding box center [155, 375] width 34 height 9
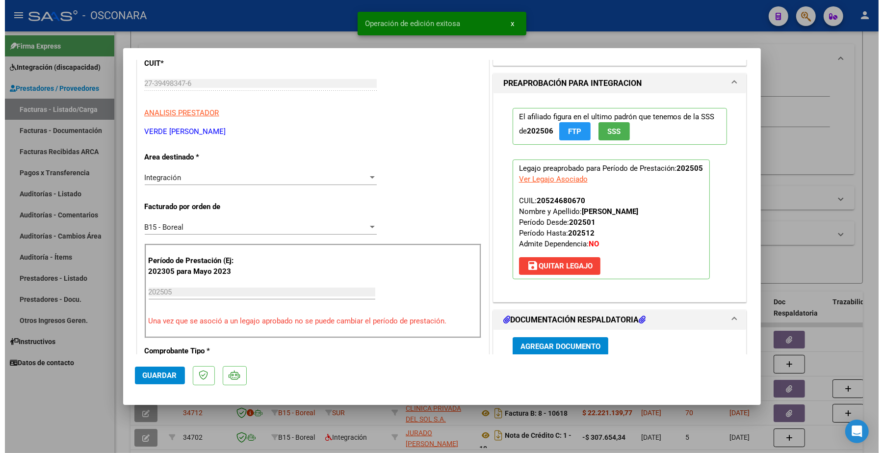
scroll to position [0, 0]
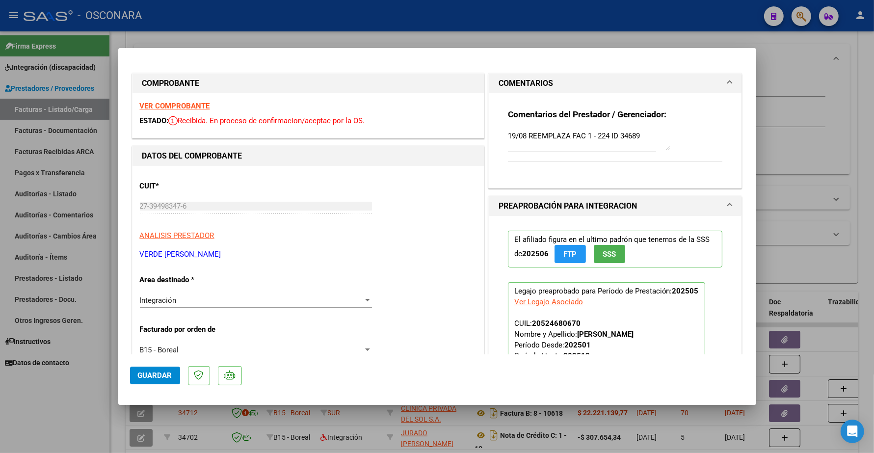
type input "$ 0,00"
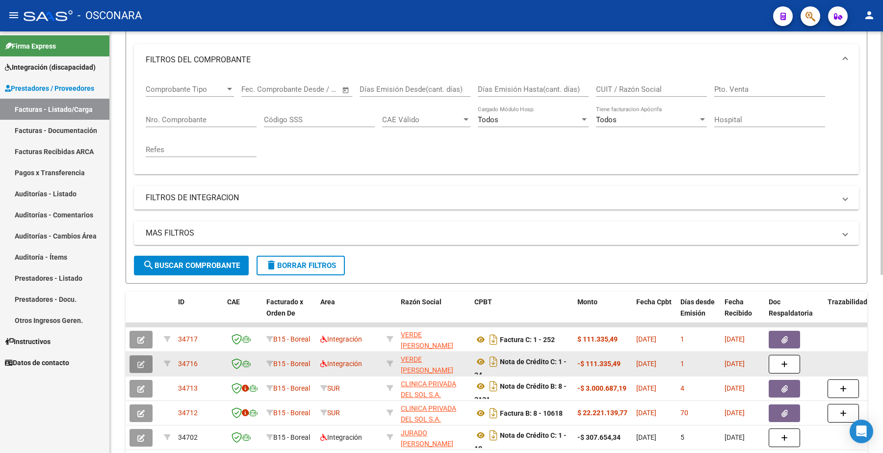
click at [150, 364] on button "button" at bounding box center [141, 364] width 23 height 18
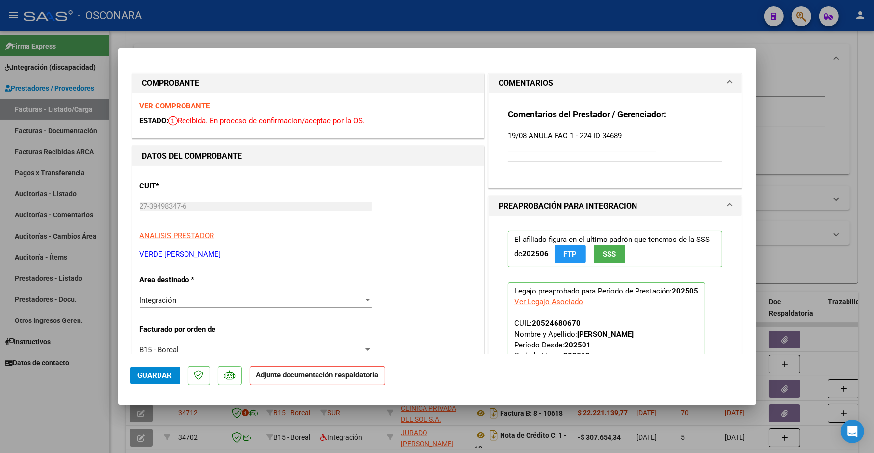
click at [167, 373] on span "Guardar" at bounding box center [155, 375] width 34 height 9
type input "$ 0,00"
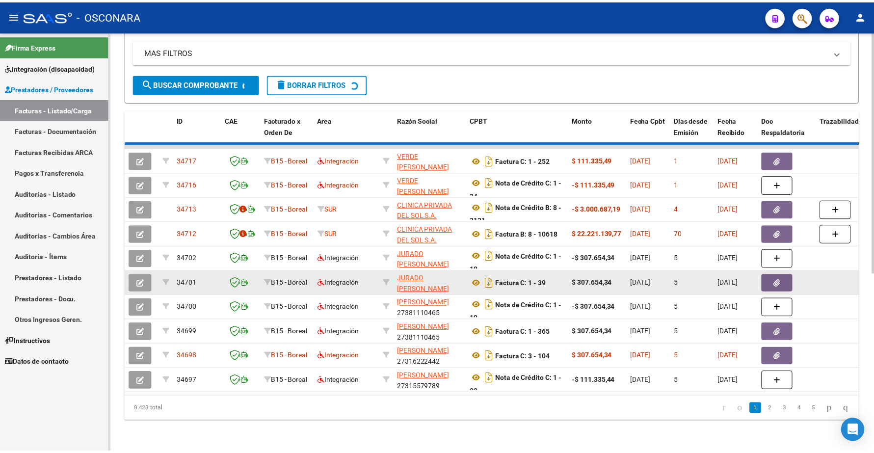
scroll to position [309, 0]
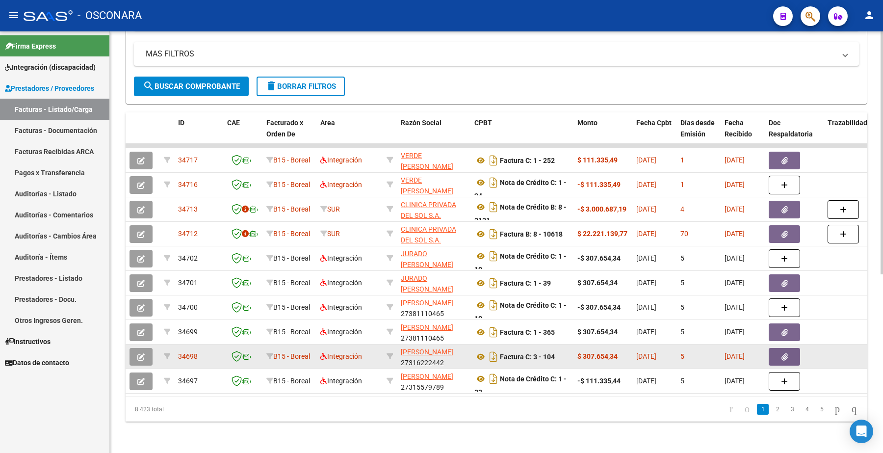
click at [600, 352] on strong "$ 307.654,34" at bounding box center [598, 356] width 40 height 8
click at [408, 348] on span "[PERSON_NAME]" at bounding box center [427, 352] width 53 height 8
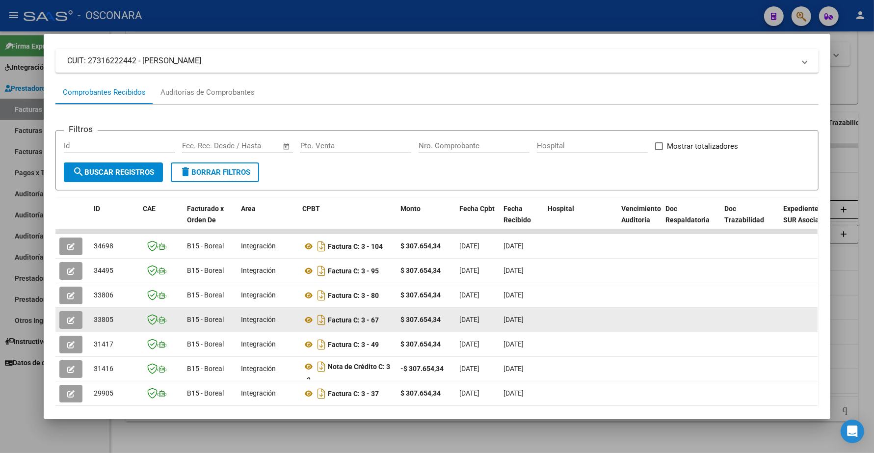
scroll to position [123, 0]
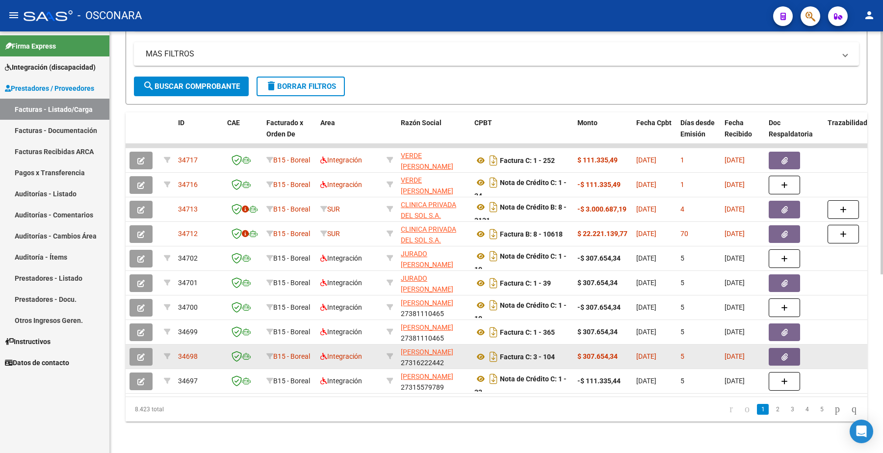
click at [141, 353] on icon "button" at bounding box center [140, 356] width 7 height 7
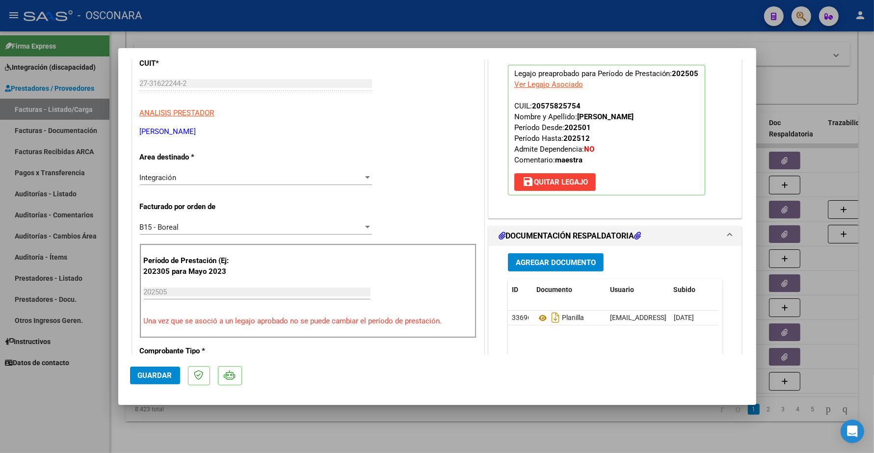
type input "$ 0,00"
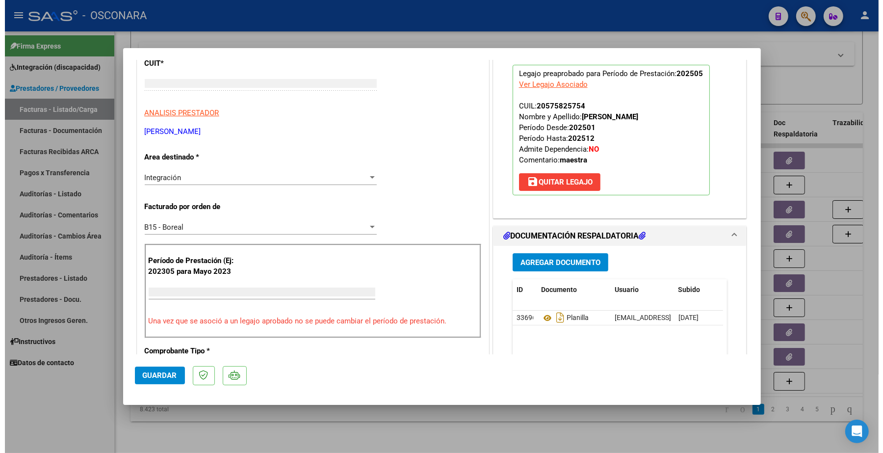
scroll to position [133, 0]
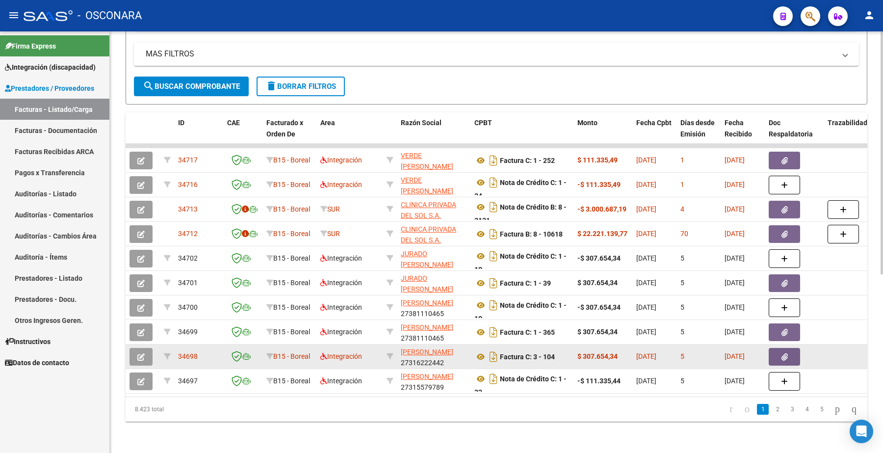
click at [854, 347] on datatable-body-cell at bounding box center [853, 356] width 59 height 24
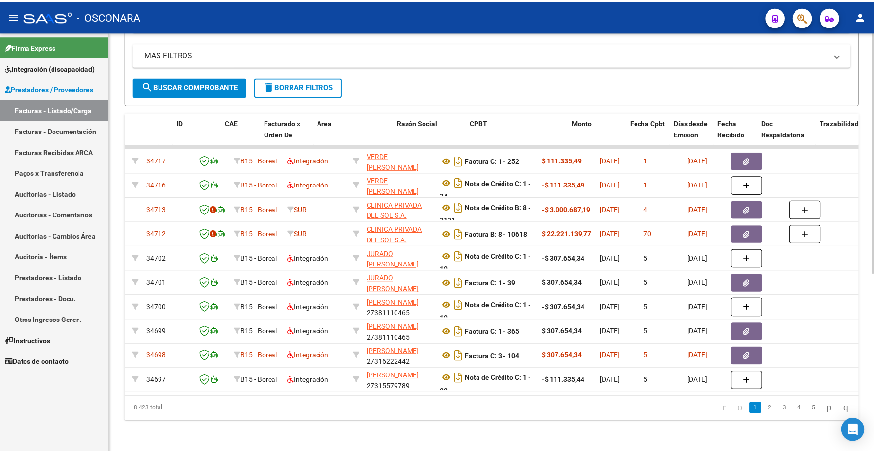
scroll to position [0, 0]
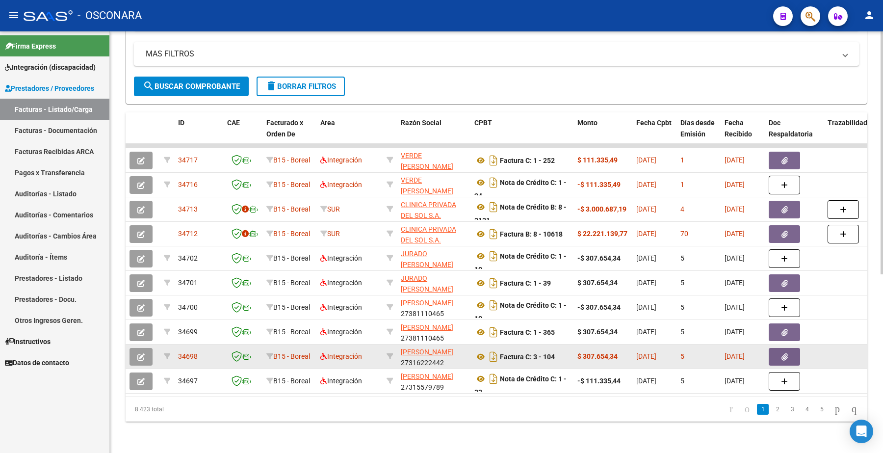
click at [139, 353] on icon "button" at bounding box center [140, 356] width 7 height 7
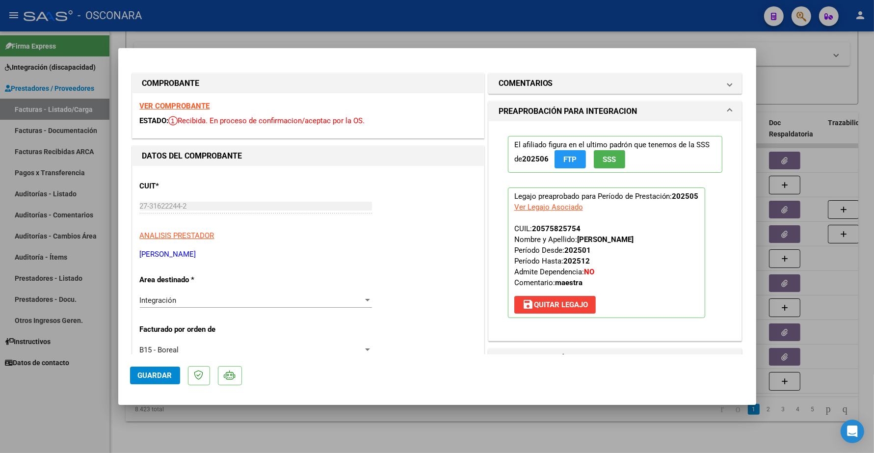
click at [187, 106] on strong "VER COMPROBANTE" at bounding box center [175, 106] width 70 height 9
click at [195, 104] on strong "VER COMPROBANTE" at bounding box center [175, 106] width 70 height 9
